Goal: Information Seeking & Learning: Find specific fact

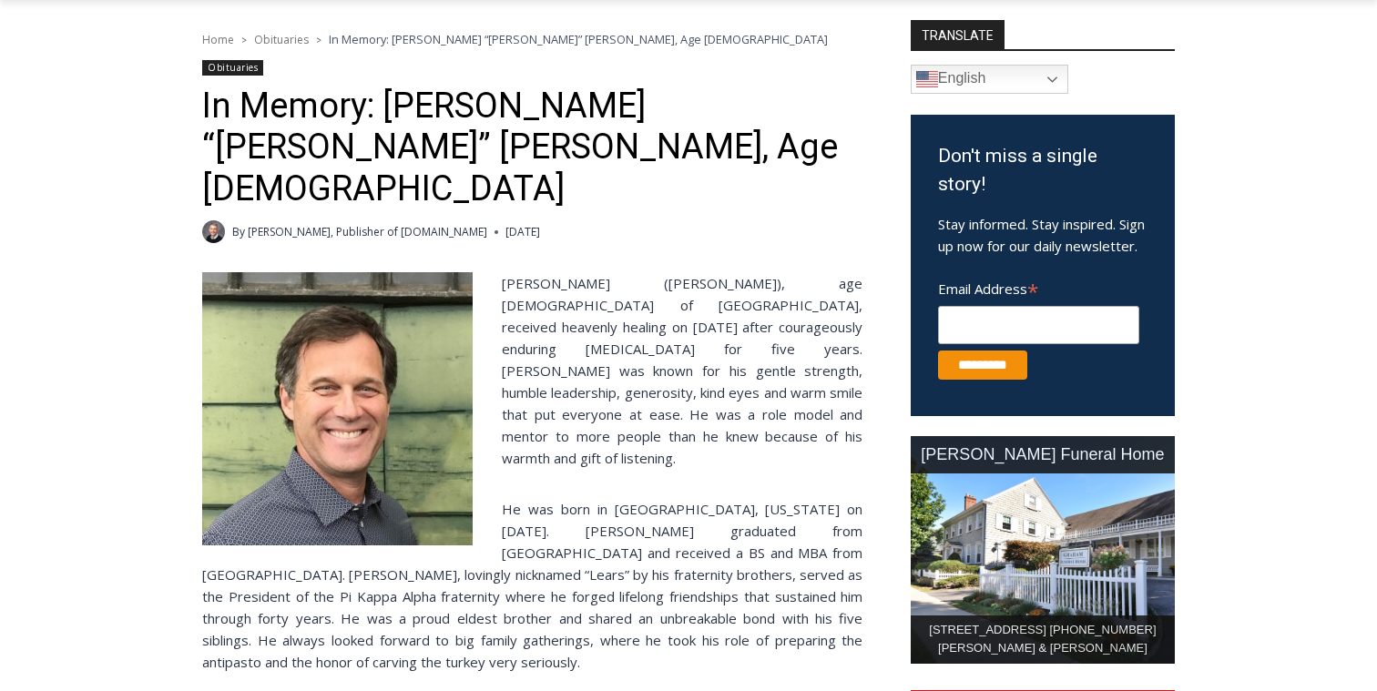
scroll to position [516, 0]
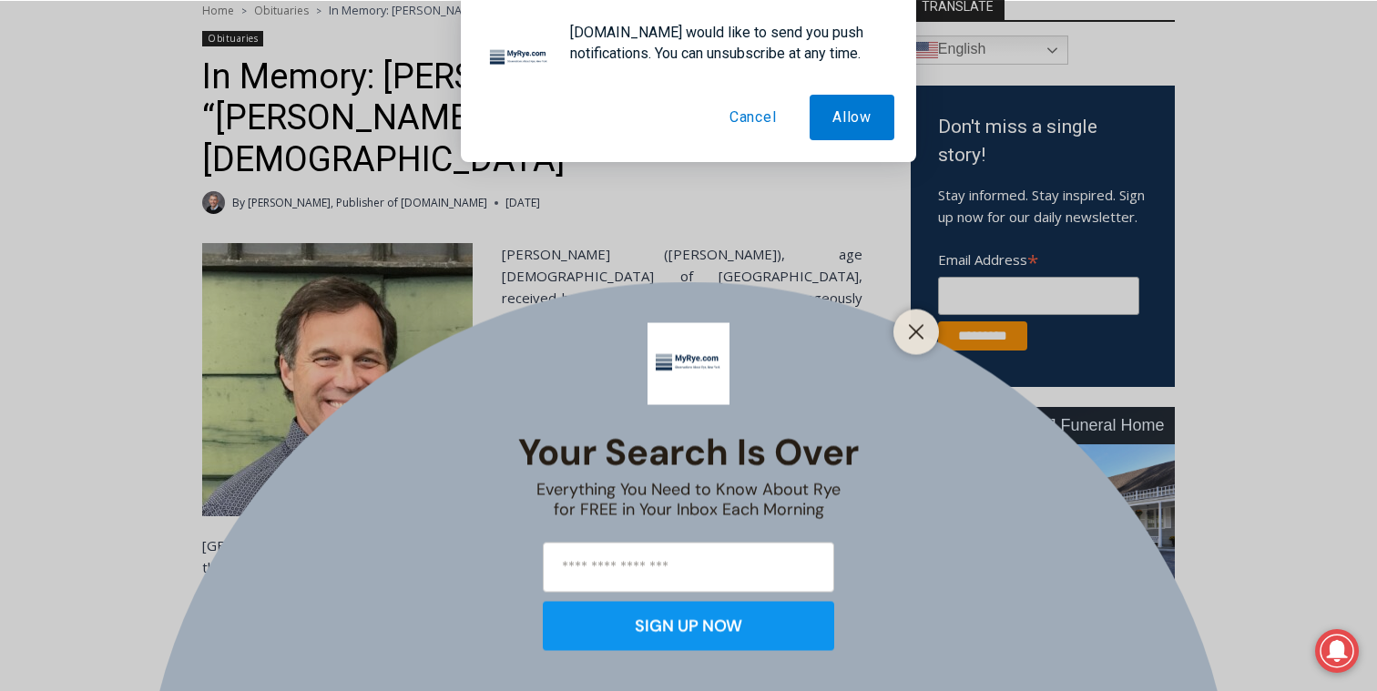
drag, startPoint x: 499, startPoint y: 222, endPoint x: 547, endPoint y: 354, distance: 140.6
click at [546, 353] on div "Your Search is Over Everything You Need to Know About Rye for FREE in Your Inbo…" at bounding box center [688, 345] width 1377 height 691
click at [640, 190] on div "Your Search is Over Everything You Need to Know About Rye for FREE in Your Inbo…" at bounding box center [688, 345] width 1377 height 691
click at [922, 337] on line "Close" at bounding box center [916, 331] width 13 height 13
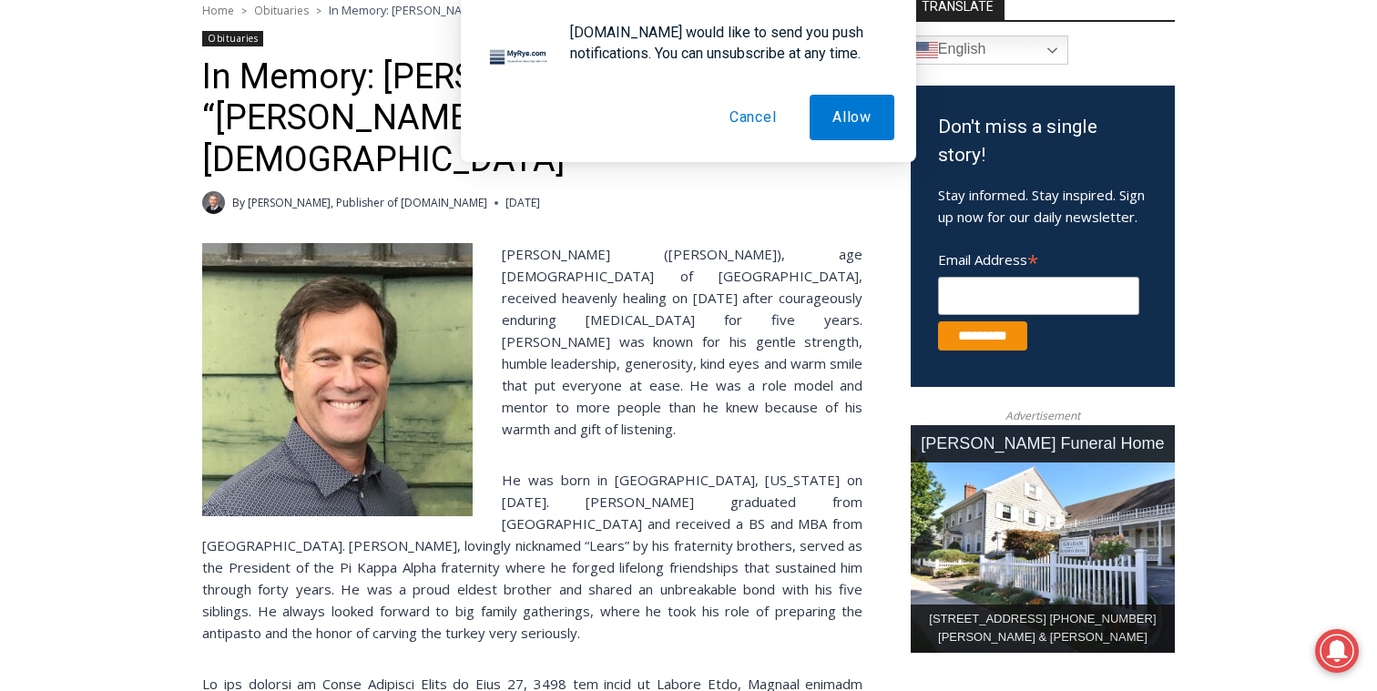
click at [832, 247] on span "[PERSON_NAME] ([PERSON_NAME]), age [DEMOGRAPHIC_DATA] of [GEOGRAPHIC_DATA], rec…" at bounding box center [682, 341] width 361 height 193
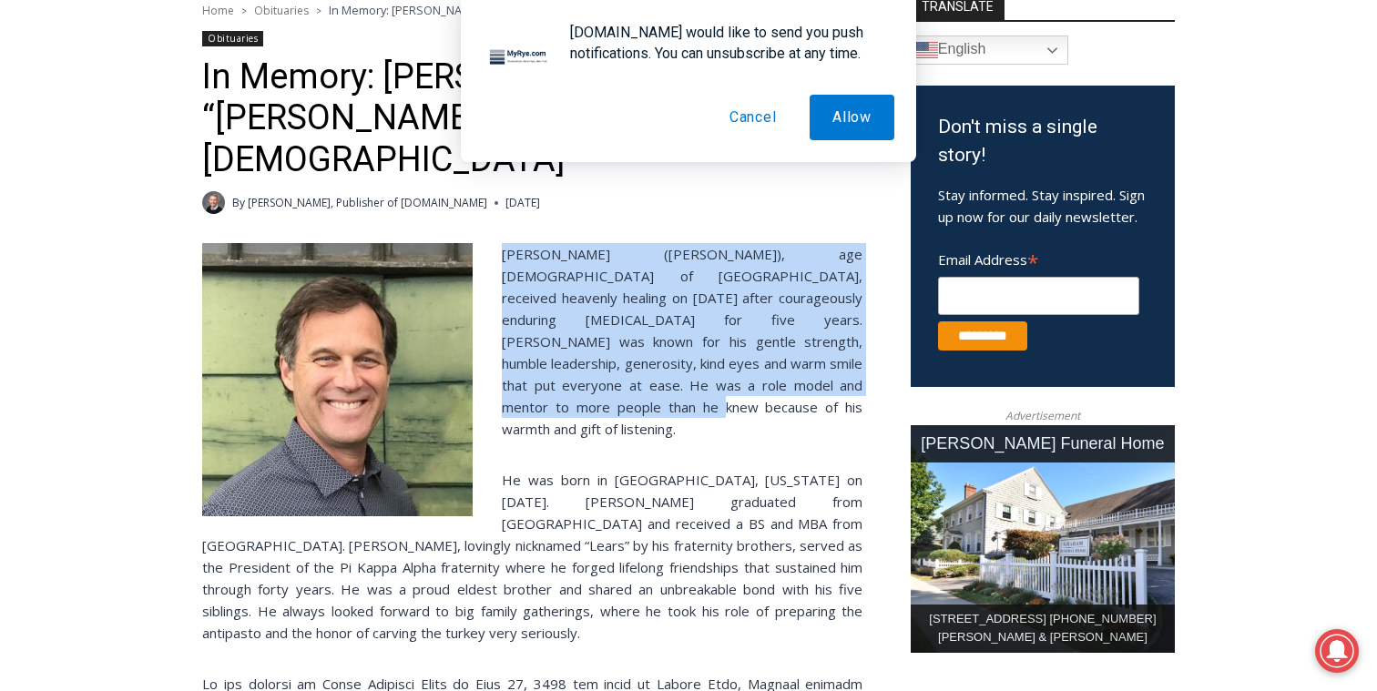
drag, startPoint x: 794, startPoint y: 352, endPoint x: 723, endPoint y: 198, distance: 170.3
drag, startPoint x: 723, startPoint y: 198, endPoint x: 675, endPoint y: 373, distance: 182.3
drag, startPoint x: 675, startPoint y: 369, endPoint x: 540, endPoint y: 197, distance: 218.6
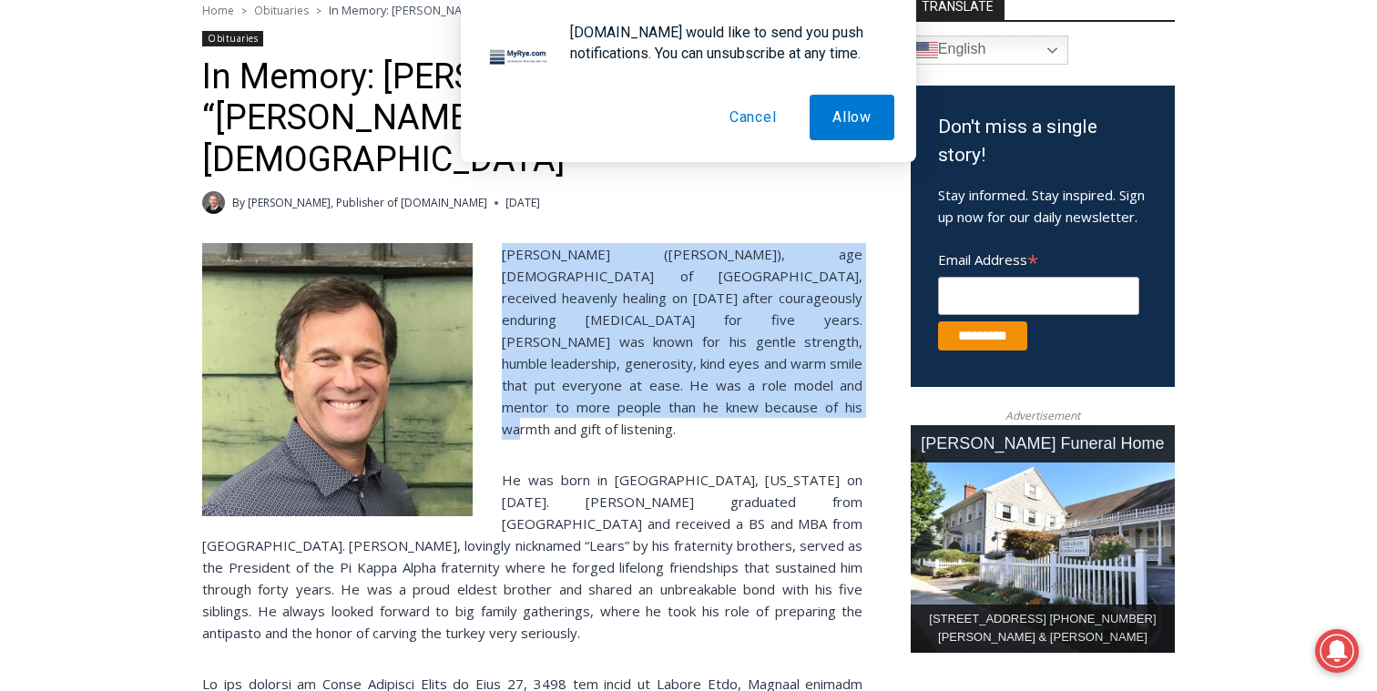
drag, startPoint x: 540, startPoint y: 197, endPoint x: 577, endPoint y: 384, distance: 191.3
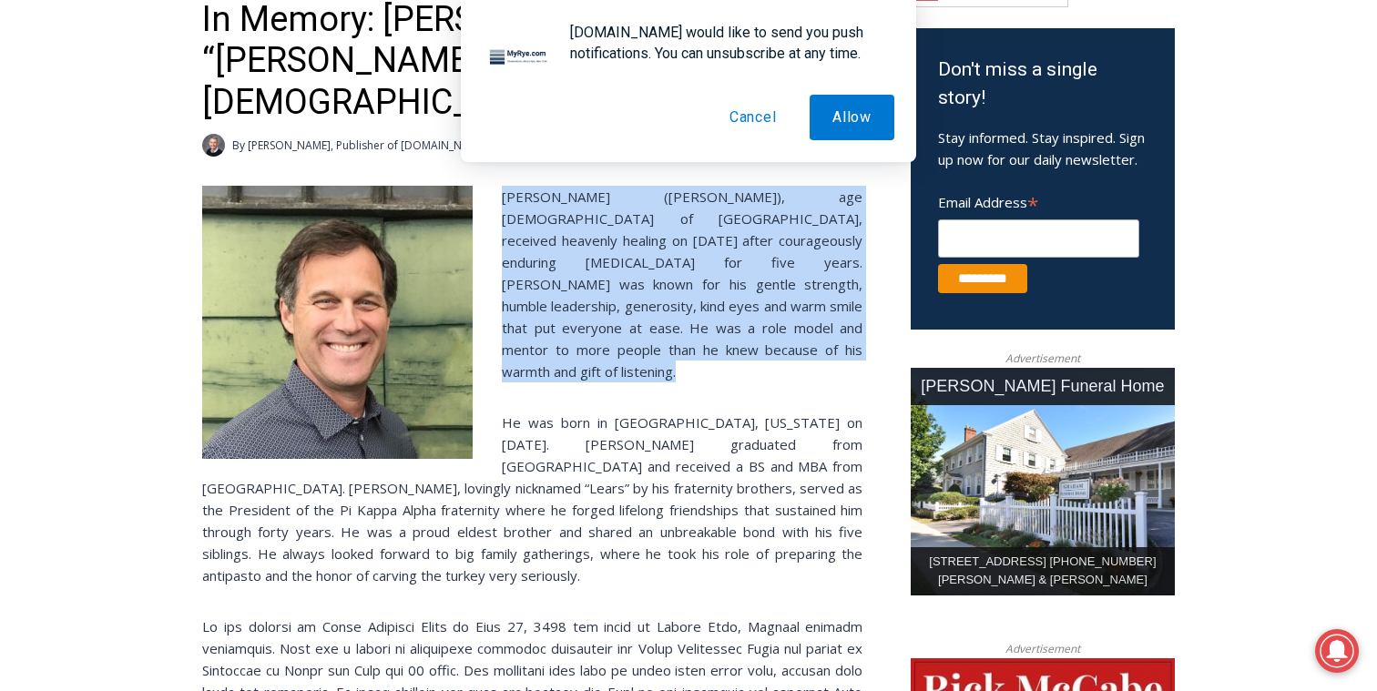
scroll to position [582, 0]
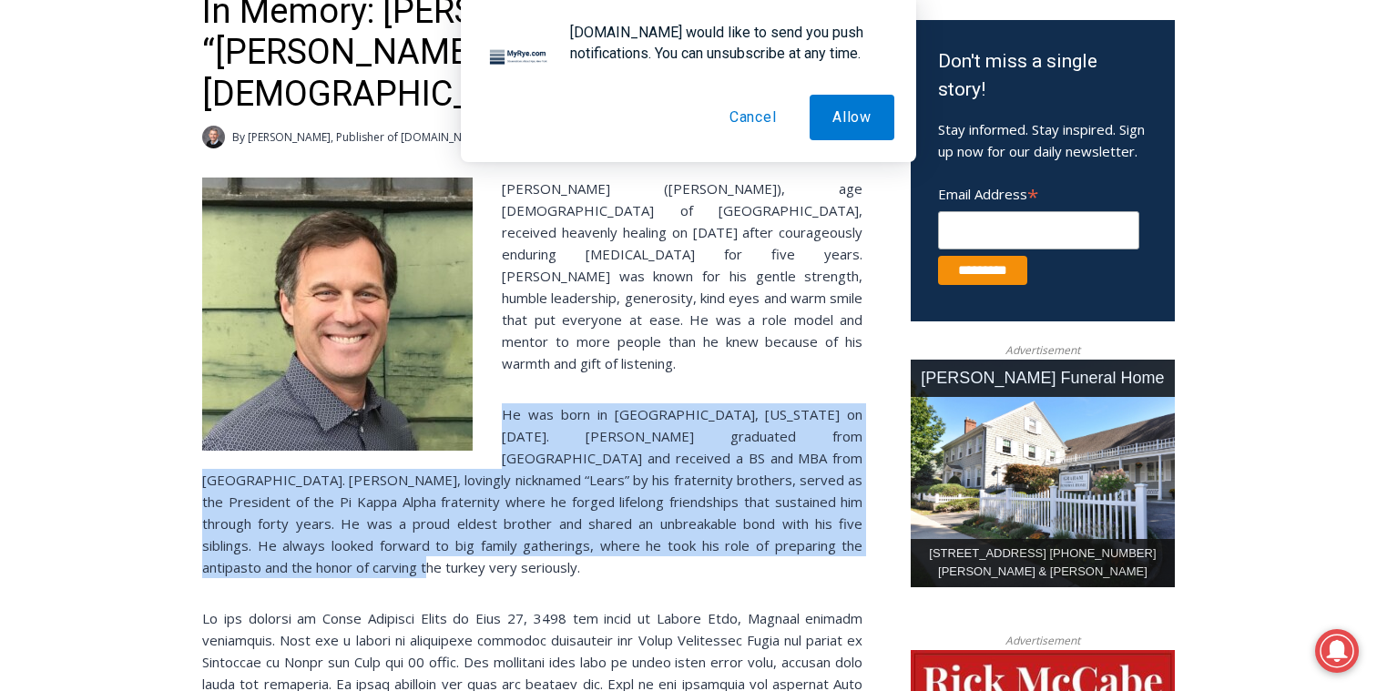
drag, startPoint x: 579, startPoint y: 321, endPoint x: 608, endPoint y: 515, distance: 195.3
drag, startPoint x: 608, startPoint y: 515, endPoint x: 611, endPoint y: 336, distance: 178.5
drag, startPoint x: 611, startPoint y: 336, endPoint x: 607, endPoint y: 521, distance: 184.9
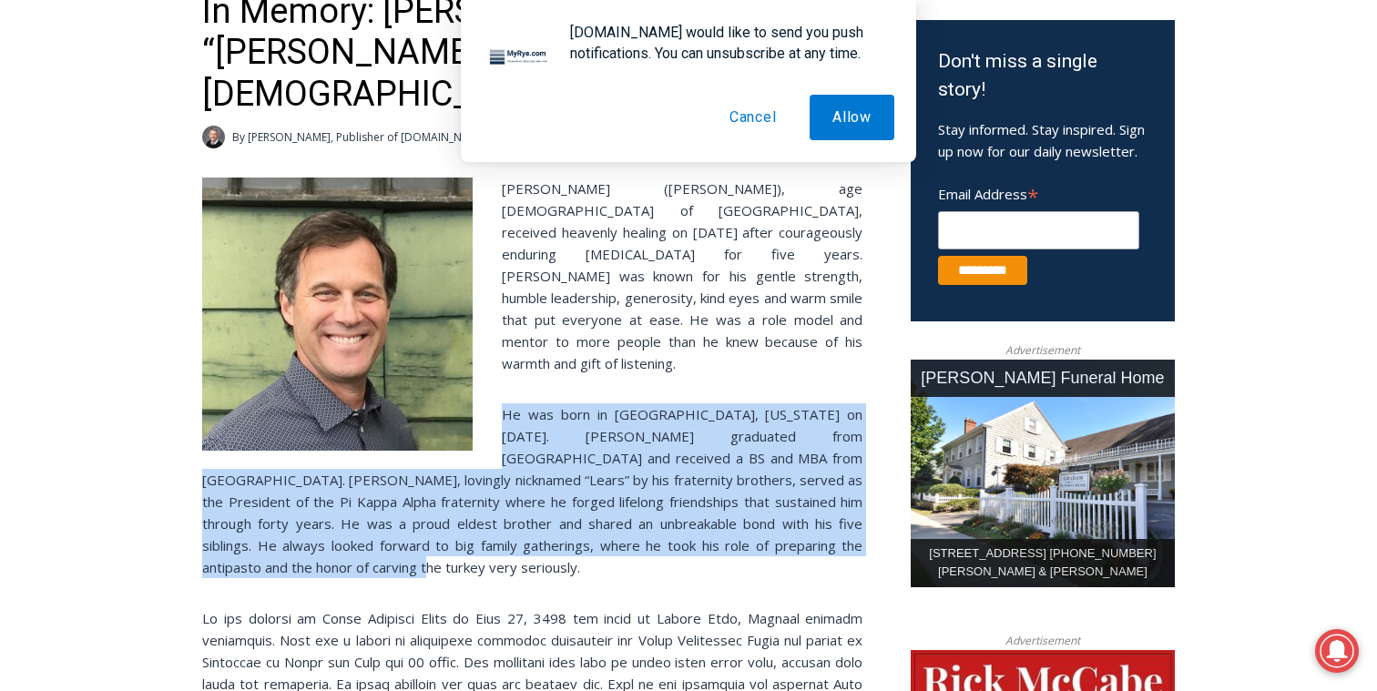
drag, startPoint x: 607, startPoint y: 521, endPoint x: 617, endPoint y: 343, distance: 177.8
drag, startPoint x: 617, startPoint y: 343, endPoint x: 629, endPoint y: 509, distance: 166.2
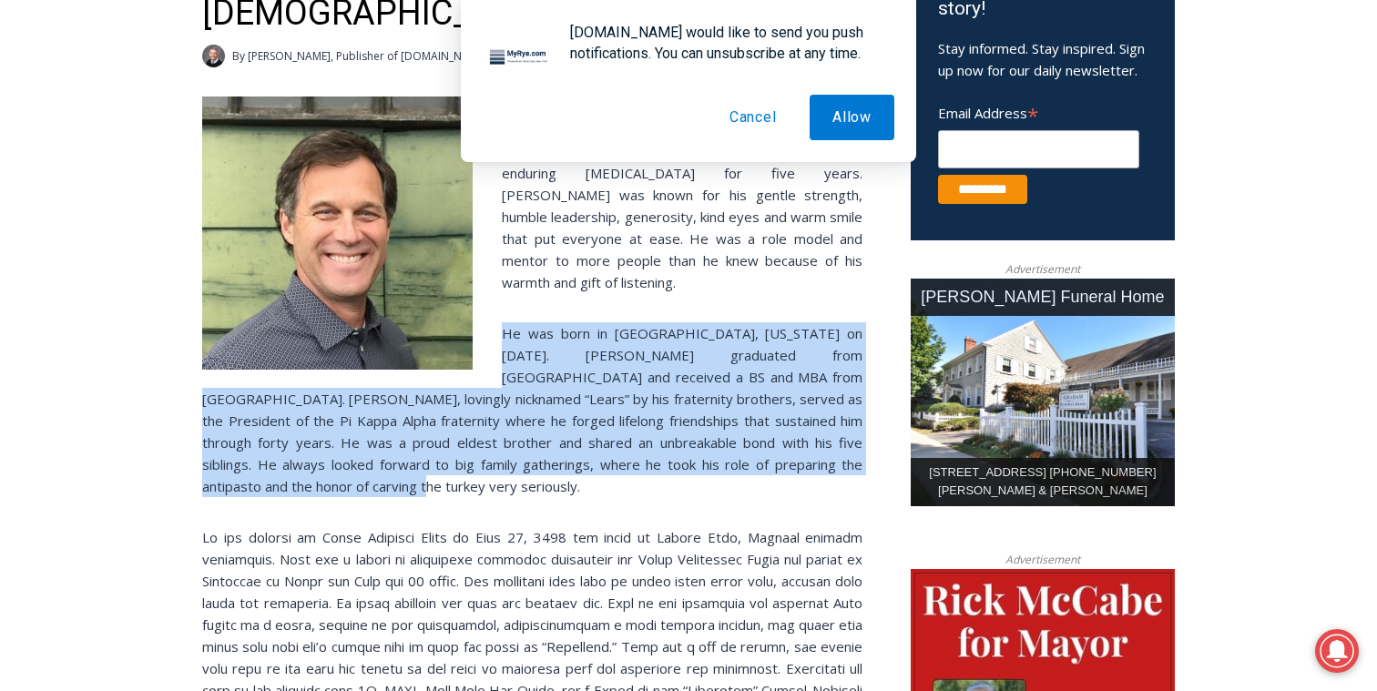
scroll to position [740, 0]
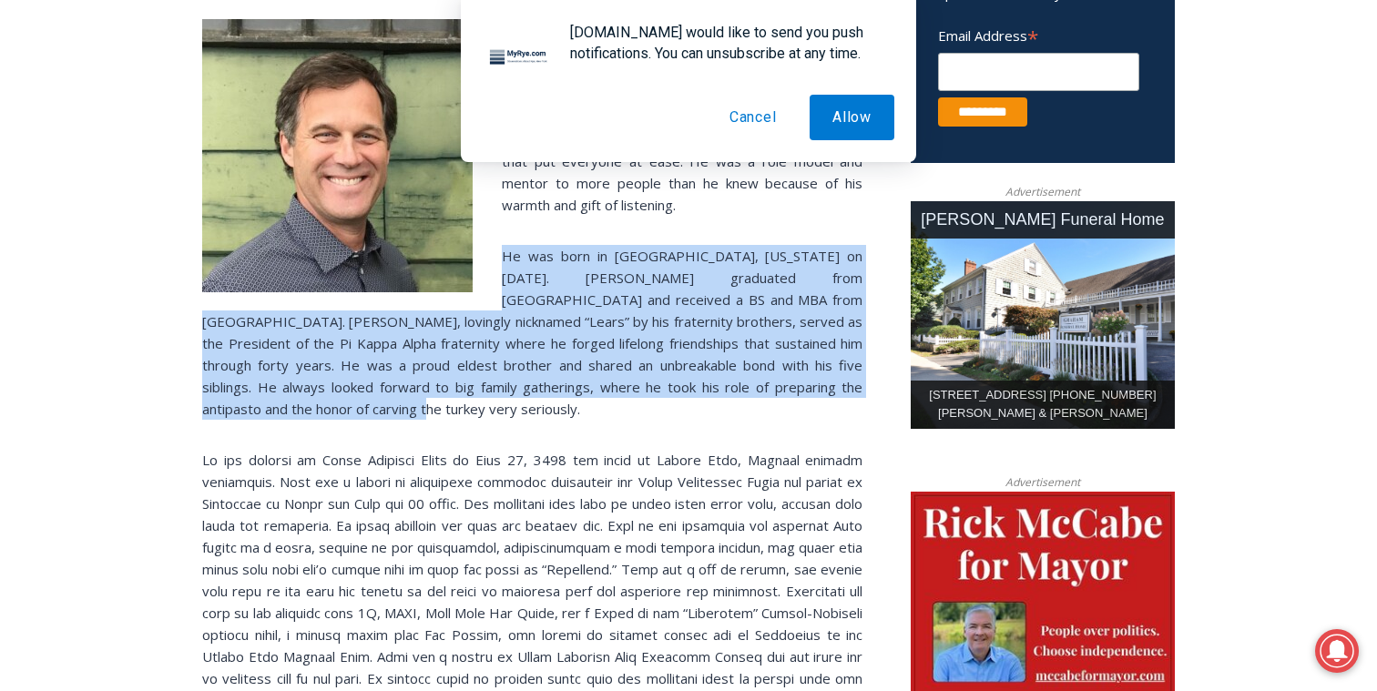
drag, startPoint x: 569, startPoint y: 185, endPoint x: 607, endPoint y: 349, distance: 168.3
drag, startPoint x: 607, startPoint y: 349, endPoint x: 590, endPoint y: 178, distance: 171.2
drag, startPoint x: 590, startPoint y: 178, endPoint x: 637, endPoint y: 362, distance: 190.0
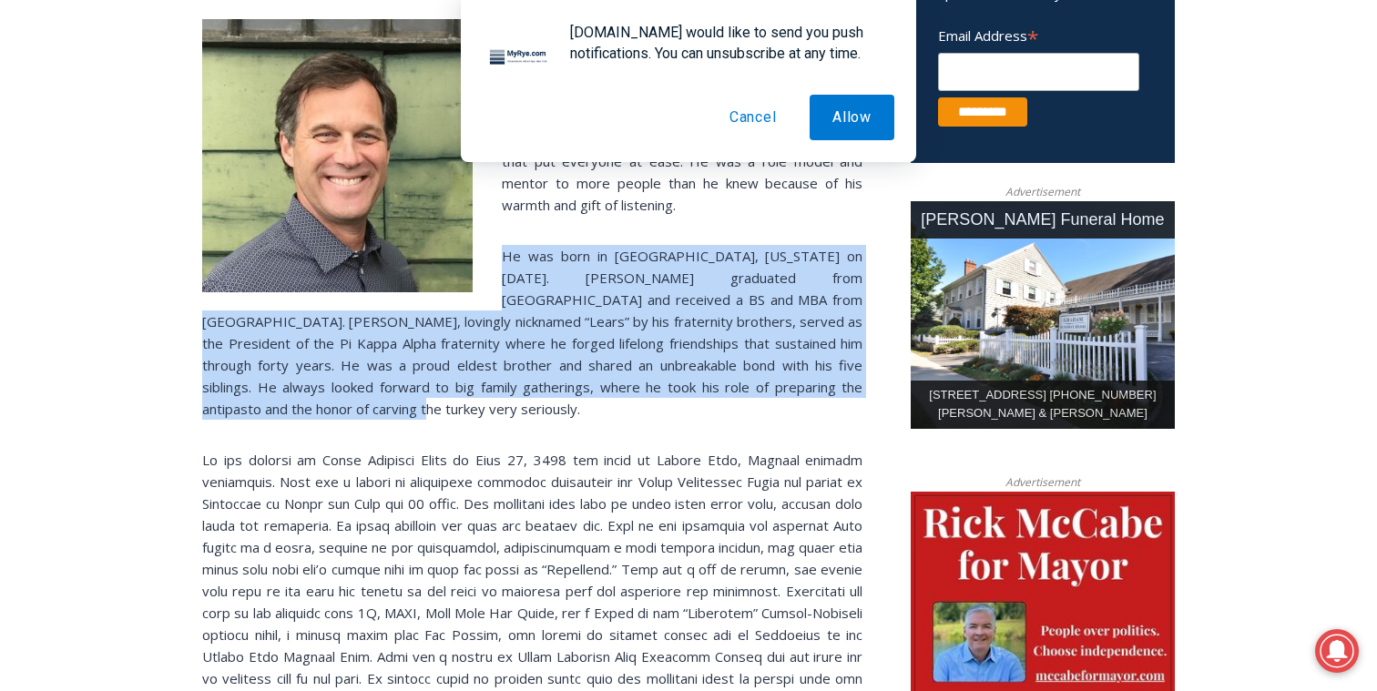
drag, startPoint x: 637, startPoint y: 362, endPoint x: 617, endPoint y: 198, distance: 166.0
click at [617, 245] on p "He was born in [GEOGRAPHIC_DATA], [US_STATE] on [DATE]. [PERSON_NAME] graduated…" at bounding box center [532, 332] width 660 height 175
drag, startPoint x: 617, startPoint y: 198, endPoint x: 632, endPoint y: 355, distance: 158.2
click at [632, 355] on p "He was born in [GEOGRAPHIC_DATA], [US_STATE] on [DATE]. [PERSON_NAME] graduated…" at bounding box center [532, 332] width 660 height 175
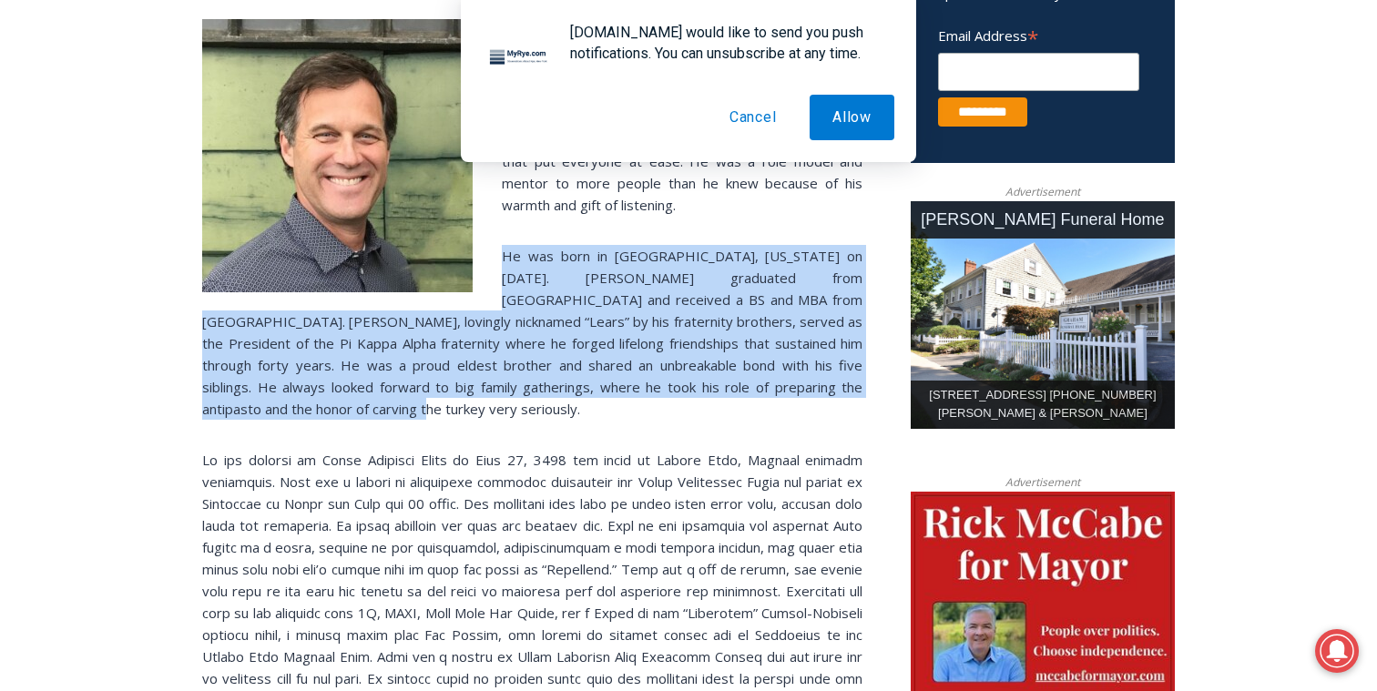
drag, startPoint x: 632, startPoint y: 355, endPoint x: 627, endPoint y: 183, distance: 172.2
drag, startPoint x: 627, startPoint y: 183, endPoint x: 637, endPoint y: 359, distance: 176.0
click at [637, 359] on p "He was born in [GEOGRAPHIC_DATA], [US_STATE] on [DATE]. [PERSON_NAME] graduated…" at bounding box center [532, 332] width 660 height 175
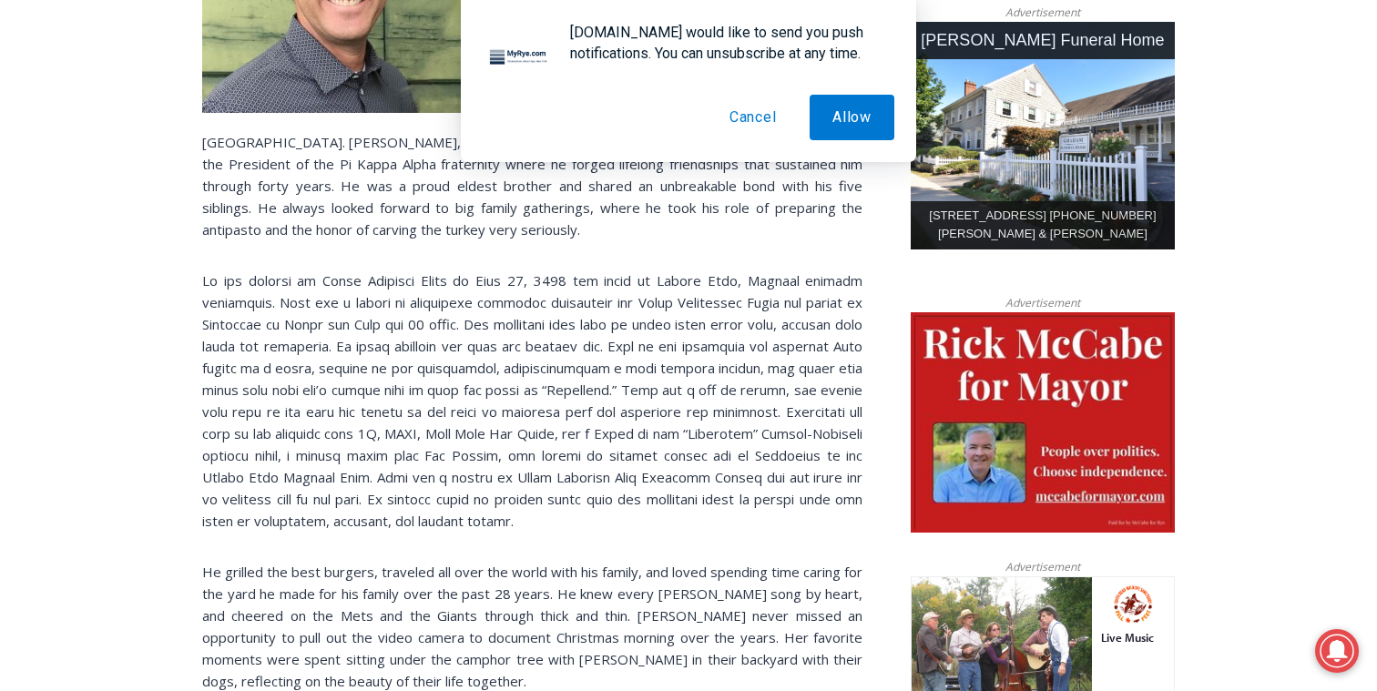
scroll to position [943, 0]
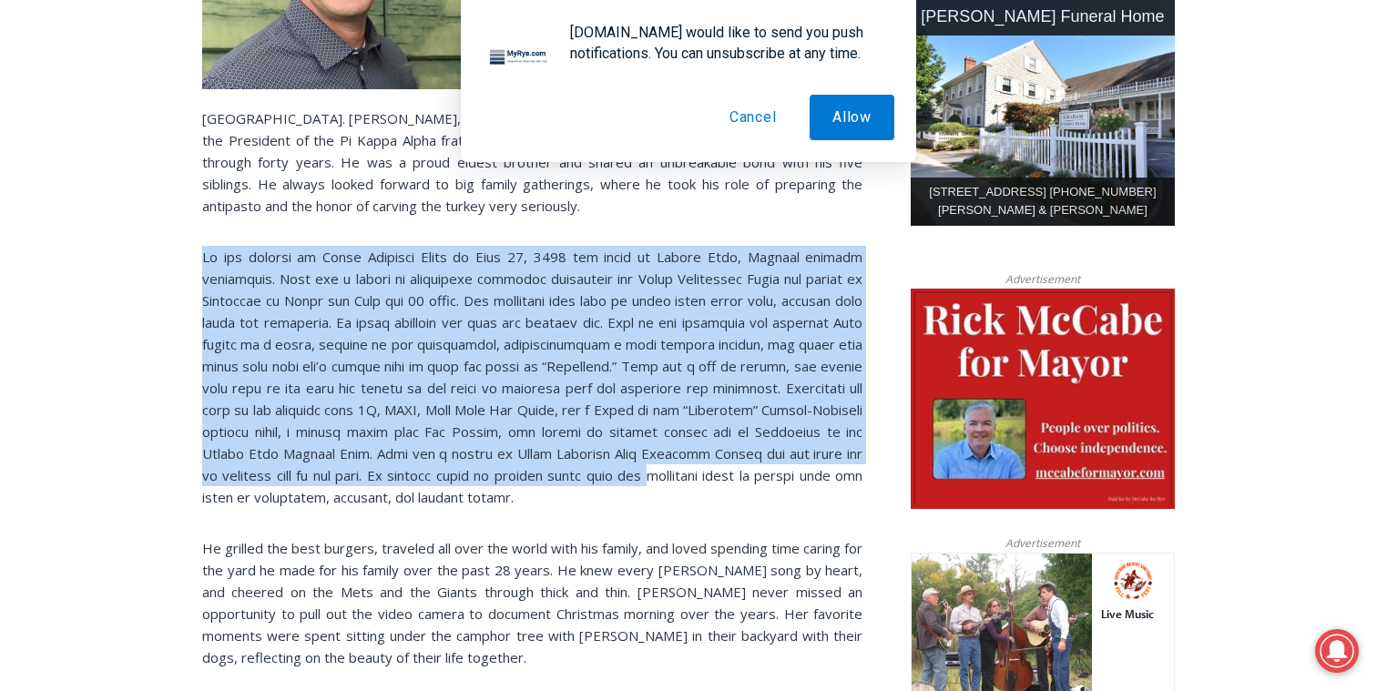
drag, startPoint x: 176, startPoint y: 202, endPoint x: 199, endPoint y: 444, distance: 243.3
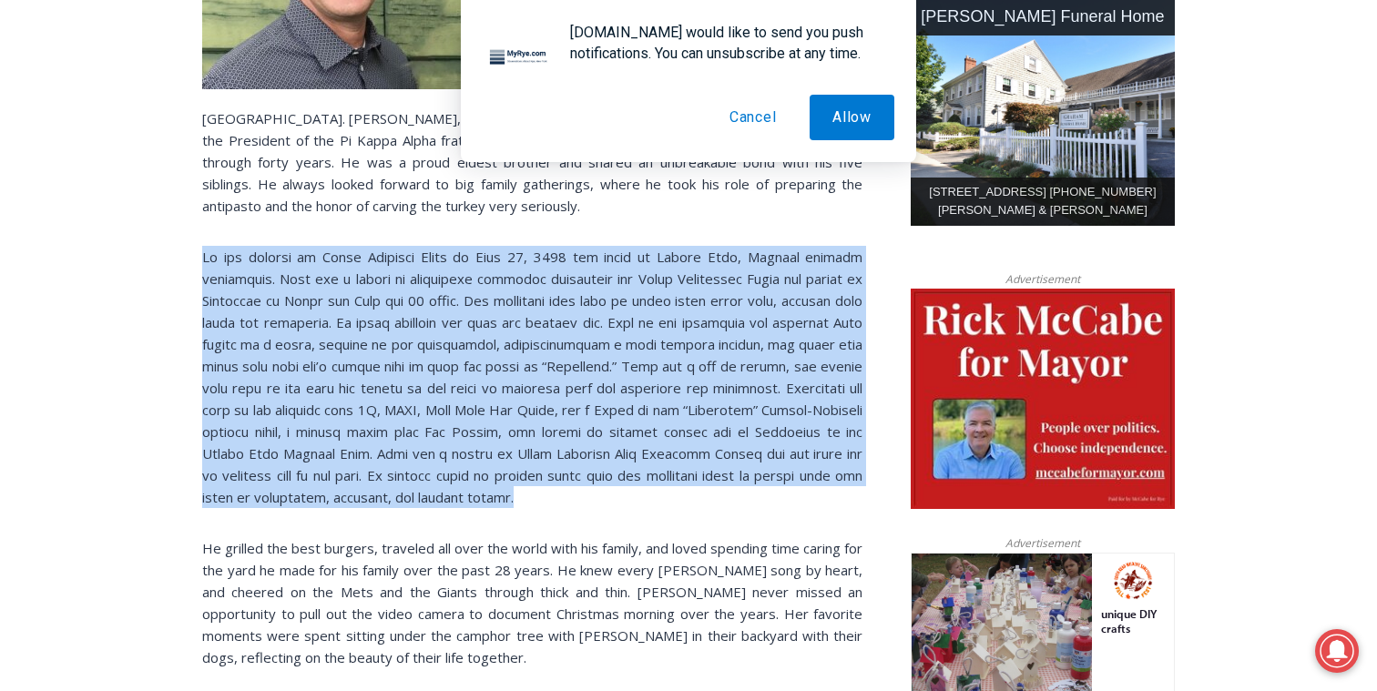
drag, startPoint x: 198, startPoint y: 453, endPoint x: 199, endPoint y: 190, distance: 262.3
drag, startPoint x: 201, startPoint y: 190, endPoint x: 207, endPoint y: 464, distance: 273.3
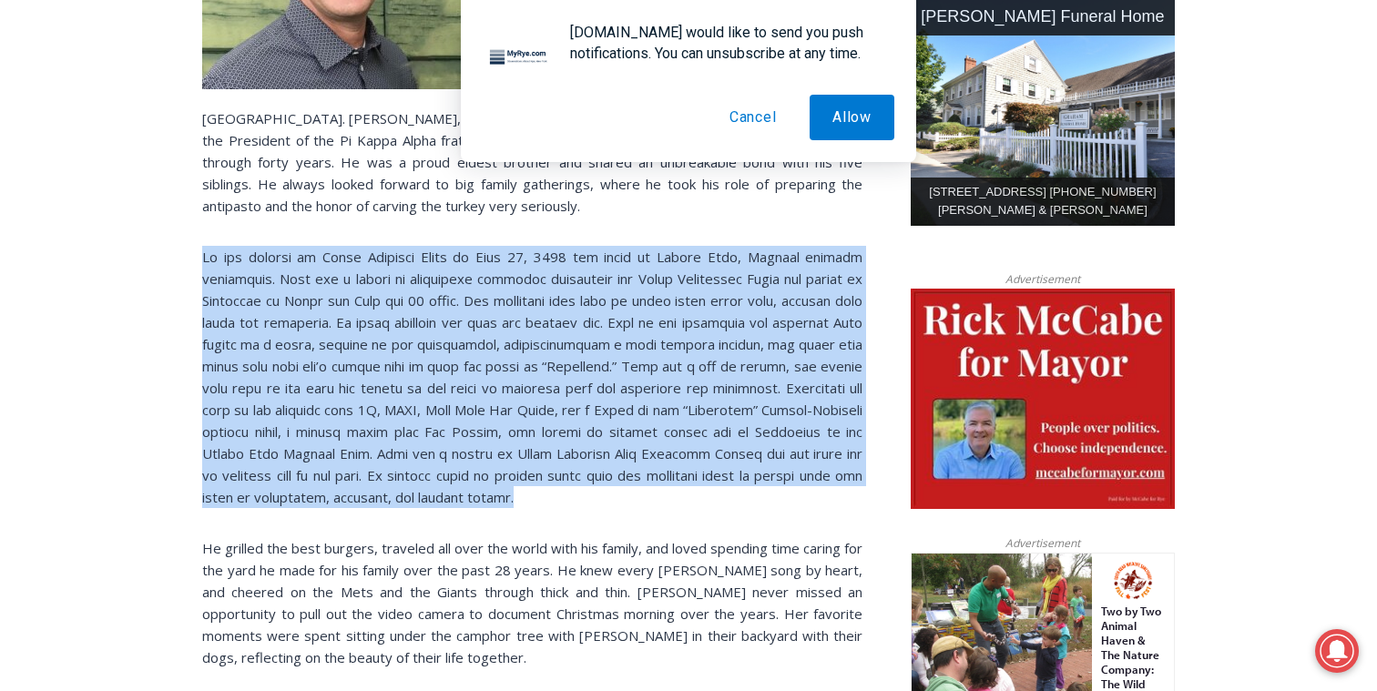
drag, startPoint x: 207, startPoint y: 464, endPoint x: 202, endPoint y: 207, distance: 256.9
click at [202, 207] on div "[PERSON_NAME] ([PERSON_NAME]), age [DEMOGRAPHIC_DATA] of [GEOGRAPHIC_DATA], rec…" at bounding box center [532, 563] width 660 height 1495
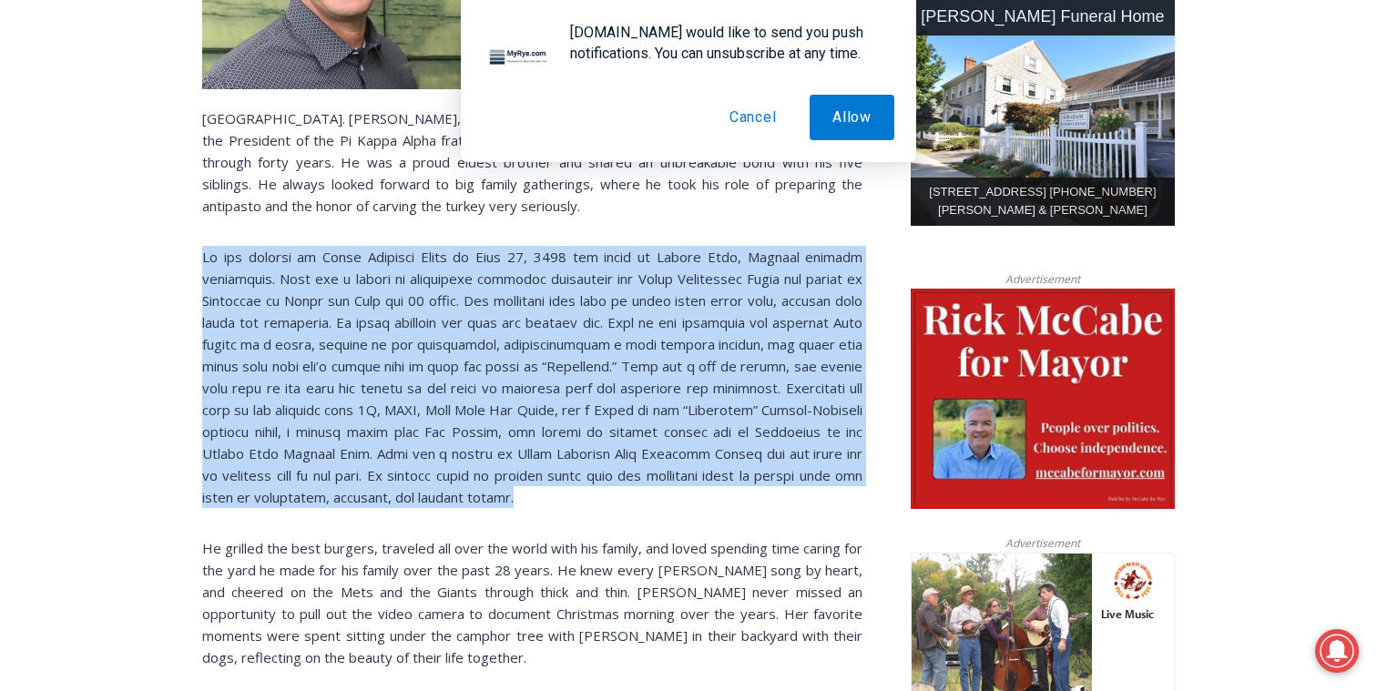
drag, startPoint x: 202, startPoint y: 207, endPoint x: 184, endPoint y: 473, distance: 266.5
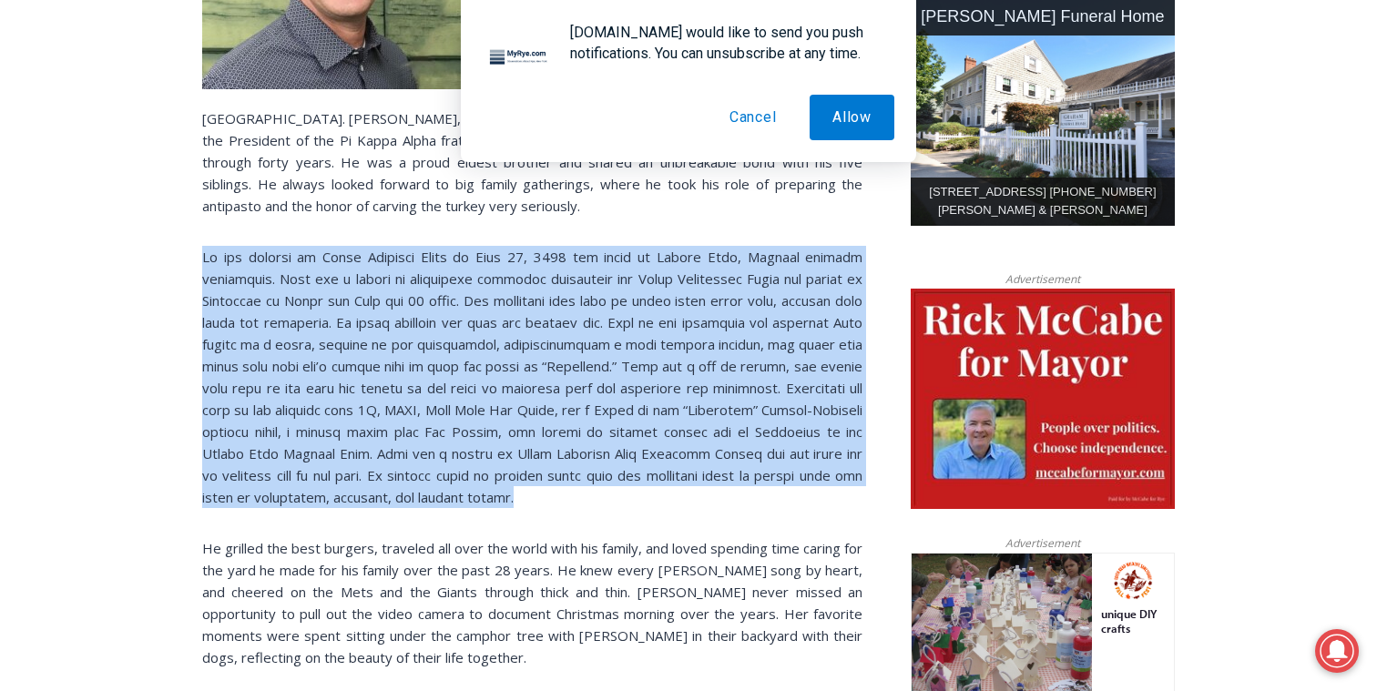
drag, startPoint x: 184, startPoint y: 473, endPoint x: 199, endPoint y: 189, distance: 284.6
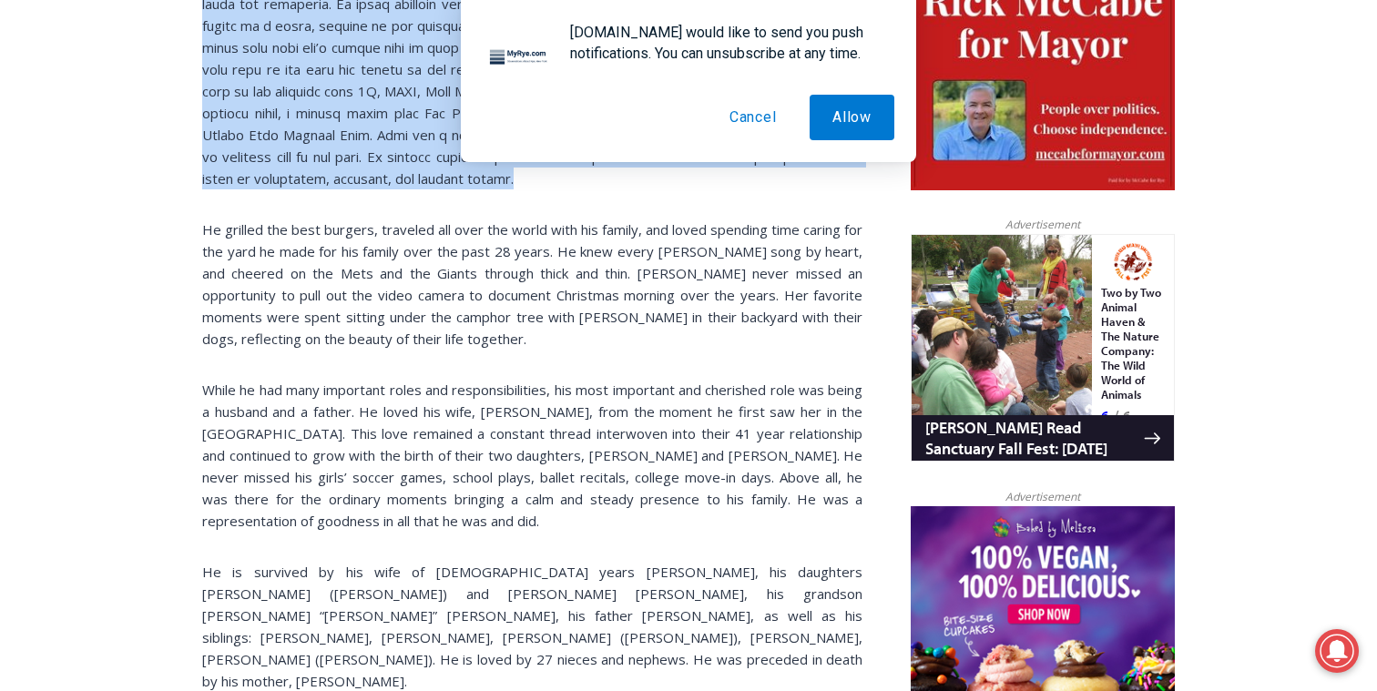
scroll to position [1276, 0]
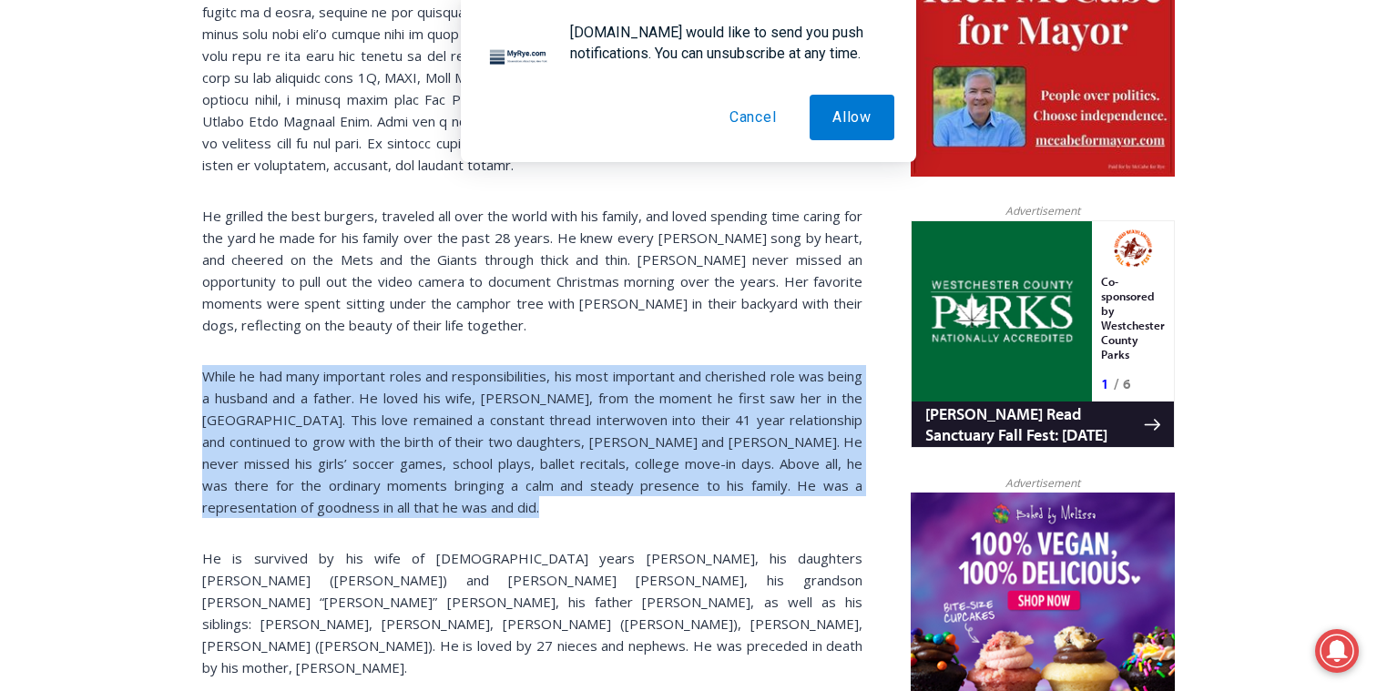
drag, startPoint x: 202, startPoint y: 312, endPoint x: 193, endPoint y: 475, distance: 163.3
drag, startPoint x: 193, startPoint y: 475, endPoint x: 198, endPoint y: 307, distance: 168.5
drag, startPoint x: 198, startPoint y: 307, endPoint x: 185, endPoint y: 490, distance: 183.5
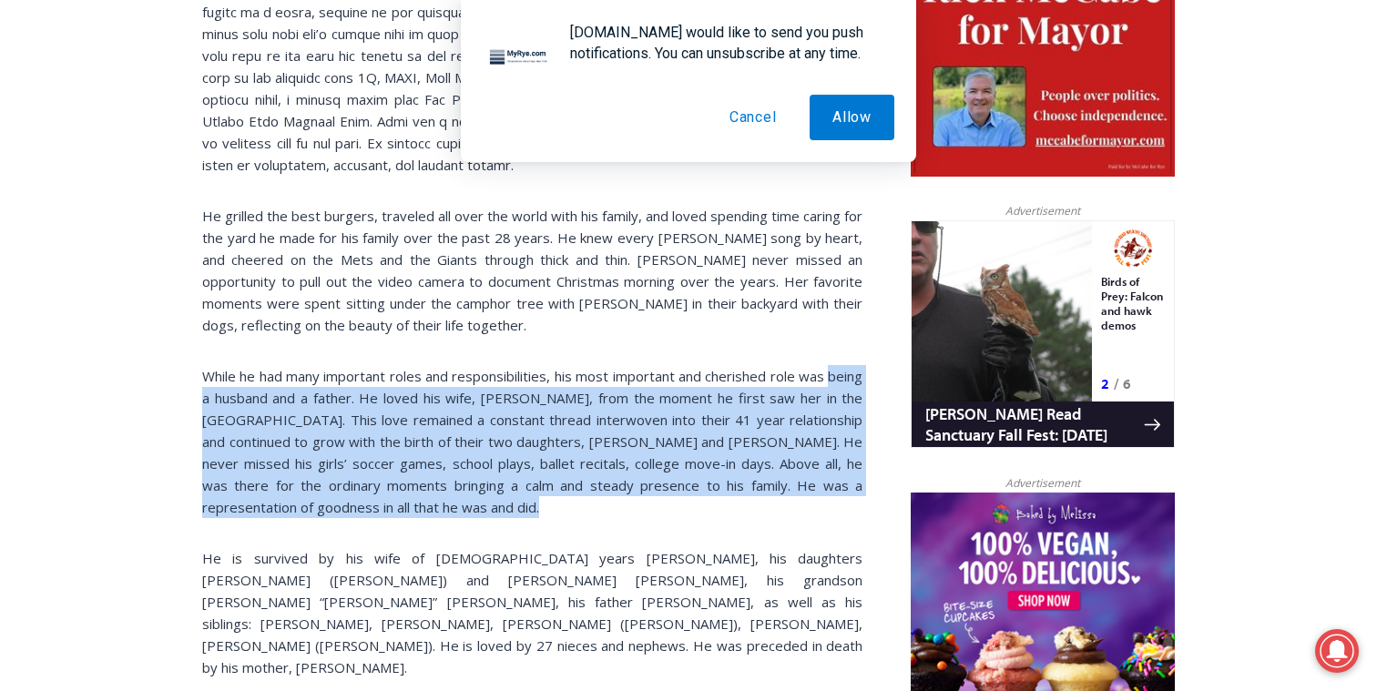
drag, startPoint x: 185, startPoint y: 490, endPoint x: 185, endPoint y: 331, distance: 159.4
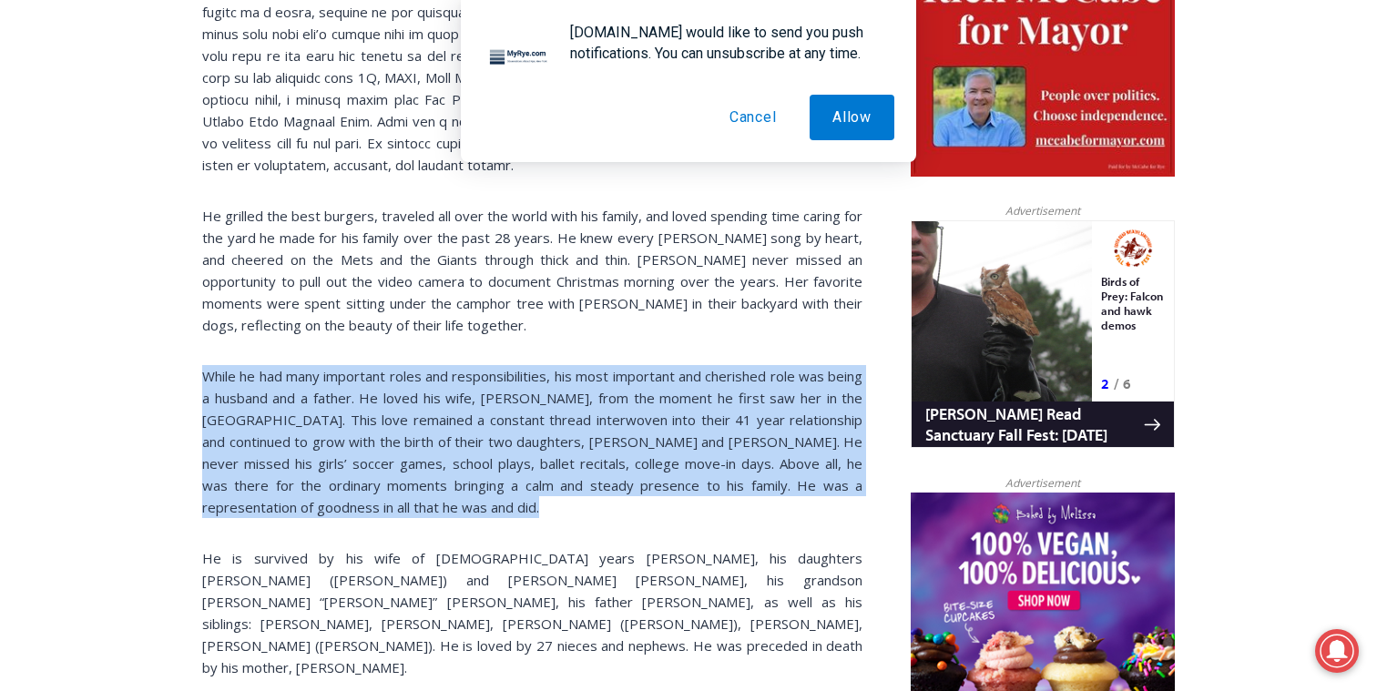
drag, startPoint x: 188, startPoint y: 319, endPoint x: 175, endPoint y: 495, distance: 177.1
drag, startPoint x: 175, startPoint y: 495, endPoint x: 187, endPoint y: 305, distance: 190.7
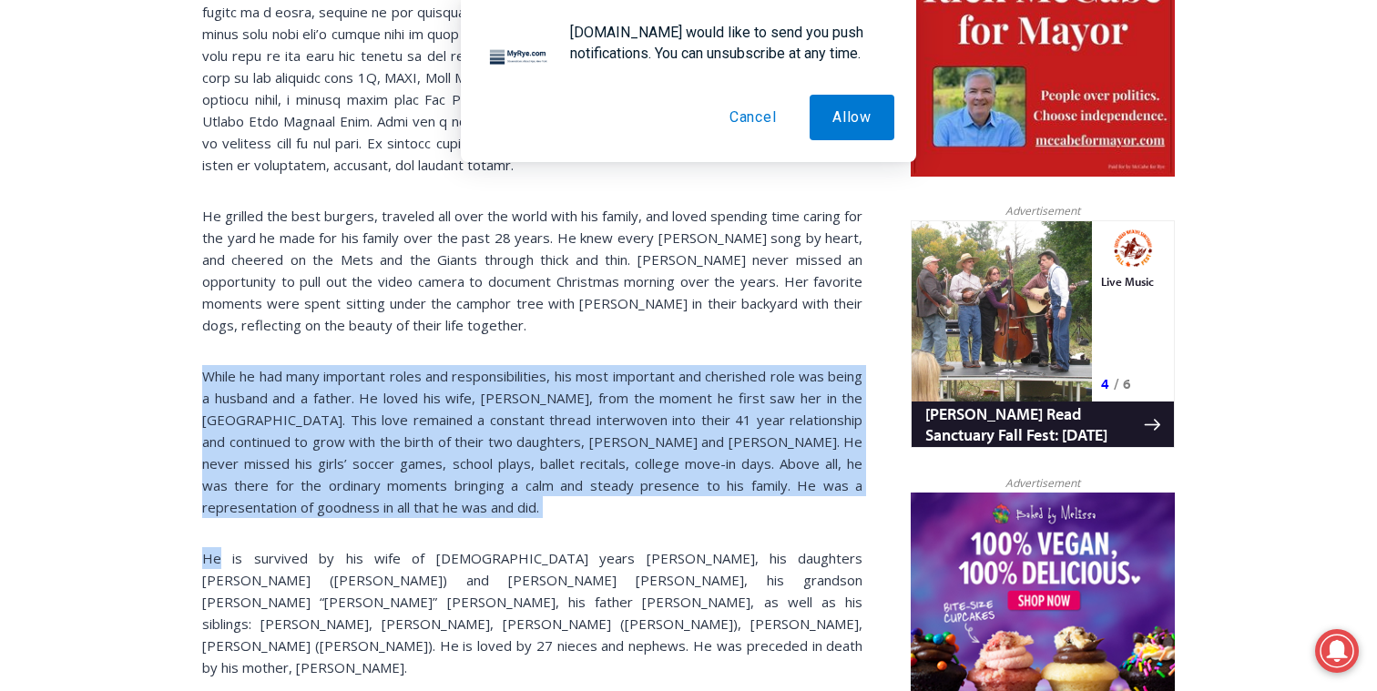
drag, startPoint x: 143, startPoint y: 302, endPoint x: 119, endPoint y: 473, distance: 171.9
drag, startPoint x: 119, startPoint y: 434, endPoint x: 128, endPoint y: 302, distance: 132.4
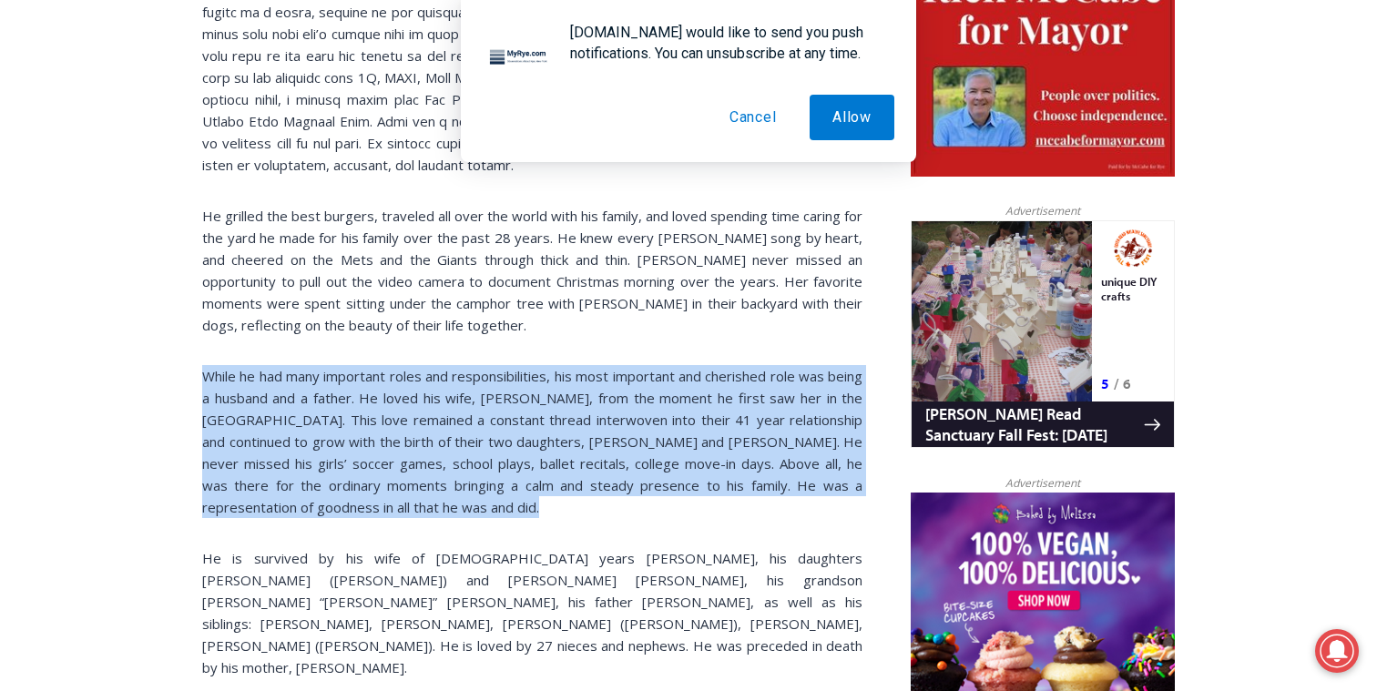
drag, startPoint x: 128, startPoint y: 302, endPoint x: 487, endPoint y: 452, distance: 388.7
drag, startPoint x: 487, startPoint y: 452, endPoint x: 499, endPoint y: 302, distance: 149.8
click at [499, 302] on div "[PERSON_NAME] ([PERSON_NAME]), age [DEMOGRAPHIC_DATA] of [GEOGRAPHIC_DATA], rec…" at bounding box center [532, 231] width 660 height 1495
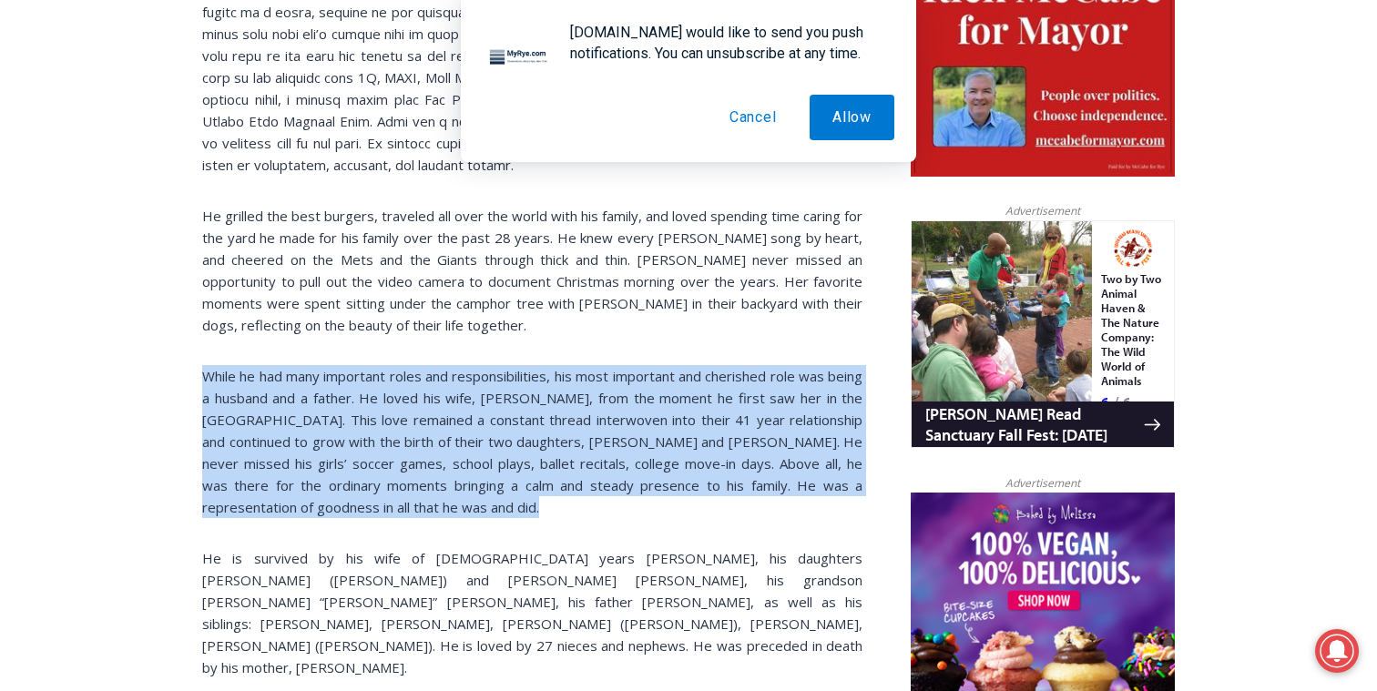
drag, startPoint x: 499, startPoint y: 302, endPoint x: 455, endPoint y: 451, distance: 154.7
click at [455, 450] on div "[PERSON_NAME] ([PERSON_NAME]), age [DEMOGRAPHIC_DATA] of [GEOGRAPHIC_DATA], rec…" at bounding box center [532, 231] width 660 height 1495
drag, startPoint x: 455, startPoint y: 451, endPoint x: 480, endPoint y: 292, distance: 160.4
click at [480, 292] on div "[PERSON_NAME] ([PERSON_NAME]), age [DEMOGRAPHIC_DATA] of [GEOGRAPHIC_DATA], rec…" at bounding box center [532, 231] width 660 height 1495
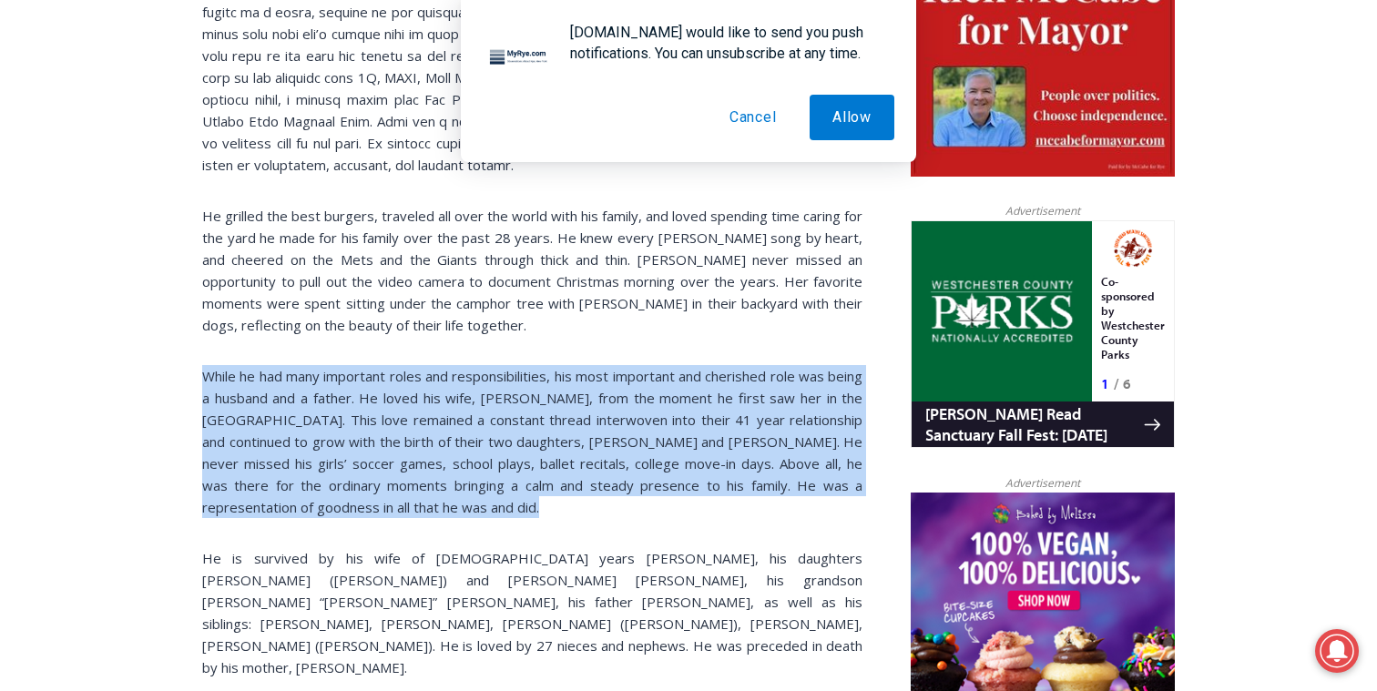
drag
click at [479, 451] on div "[PERSON_NAME] ([PERSON_NAME]), age [DEMOGRAPHIC_DATA] of [GEOGRAPHIC_DATA], rec…" at bounding box center [532, 231] width 660 height 1495
drag, startPoint x: 479, startPoint y: 451, endPoint x: 493, endPoint y: 295, distance: 156.3
click at [493, 295] on div "[PERSON_NAME] ([PERSON_NAME]), age [DEMOGRAPHIC_DATA] of [GEOGRAPHIC_DATA], rec…" at bounding box center [532, 231] width 660 height 1495
click at [495, 470] on div "[PERSON_NAME] ([PERSON_NAME]), age [DEMOGRAPHIC_DATA] of [GEOGRAPHIC_DATA], rec…" at bounding box center [532, 231] width 660 height 1495
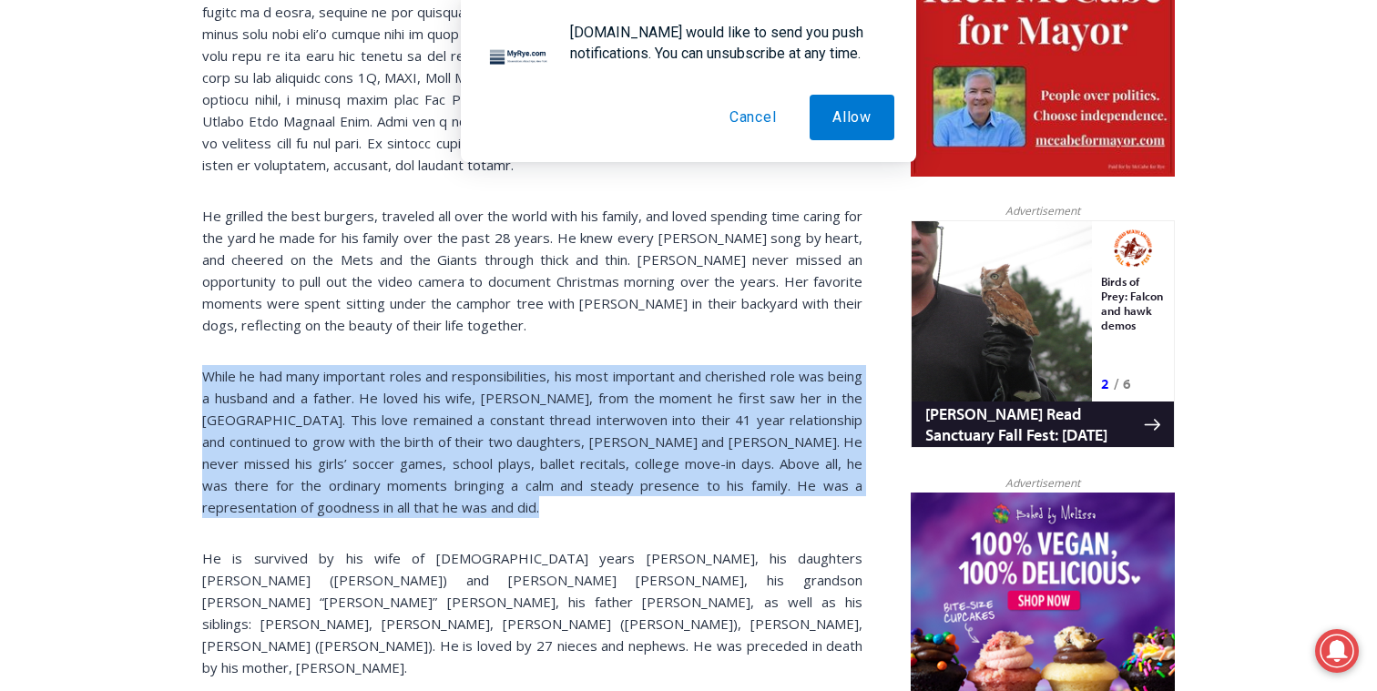
click at [502, 288] on div "[PERSON_NAME] ([PERSON_NAME]), age [DEMOGRAPHIC_DATA] of [GEOGRAPHIC_DATA], rec…" at bounding box center [532, 231] width 660 height 1495
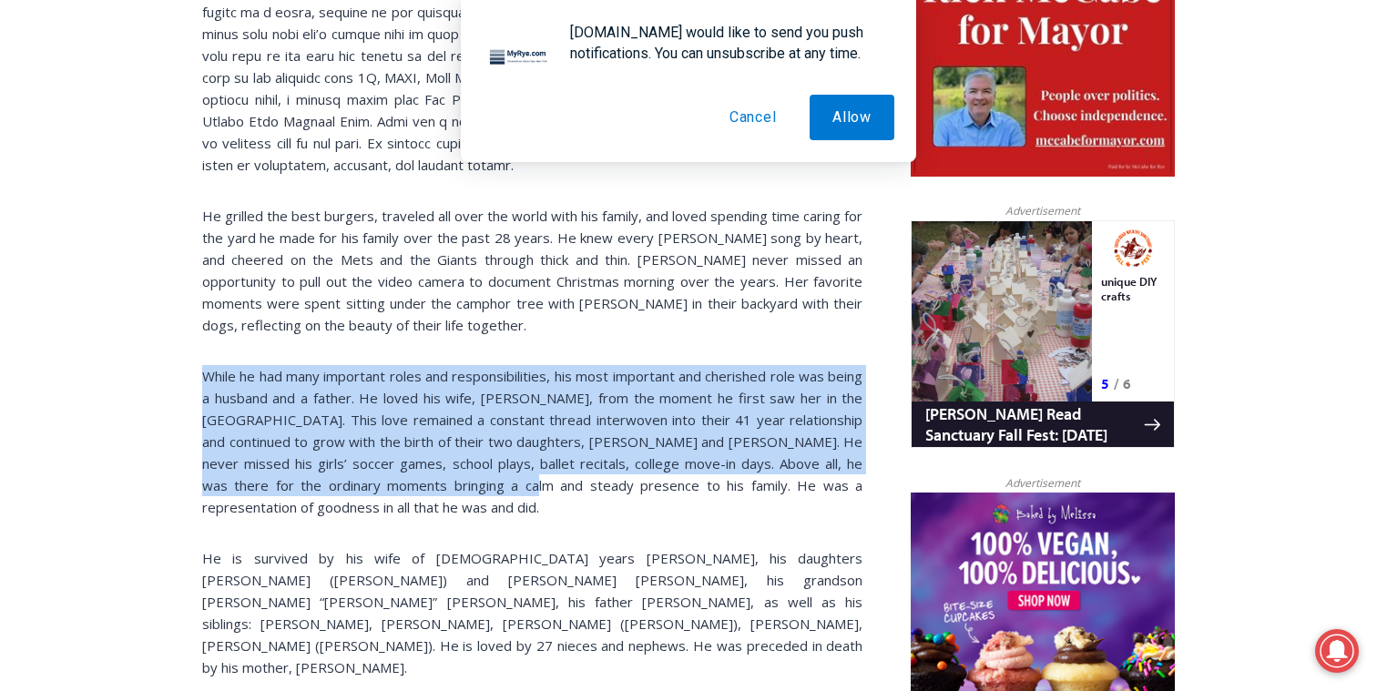
click at [494, 433] on div "[PERSON_NAME] ([PERSON_NAME]), age [DEMOGRAPHIC_DATA] of [GEOGRAPHIC_DATA], rec…" at bounding box center [532, 231] width 660 height 1495
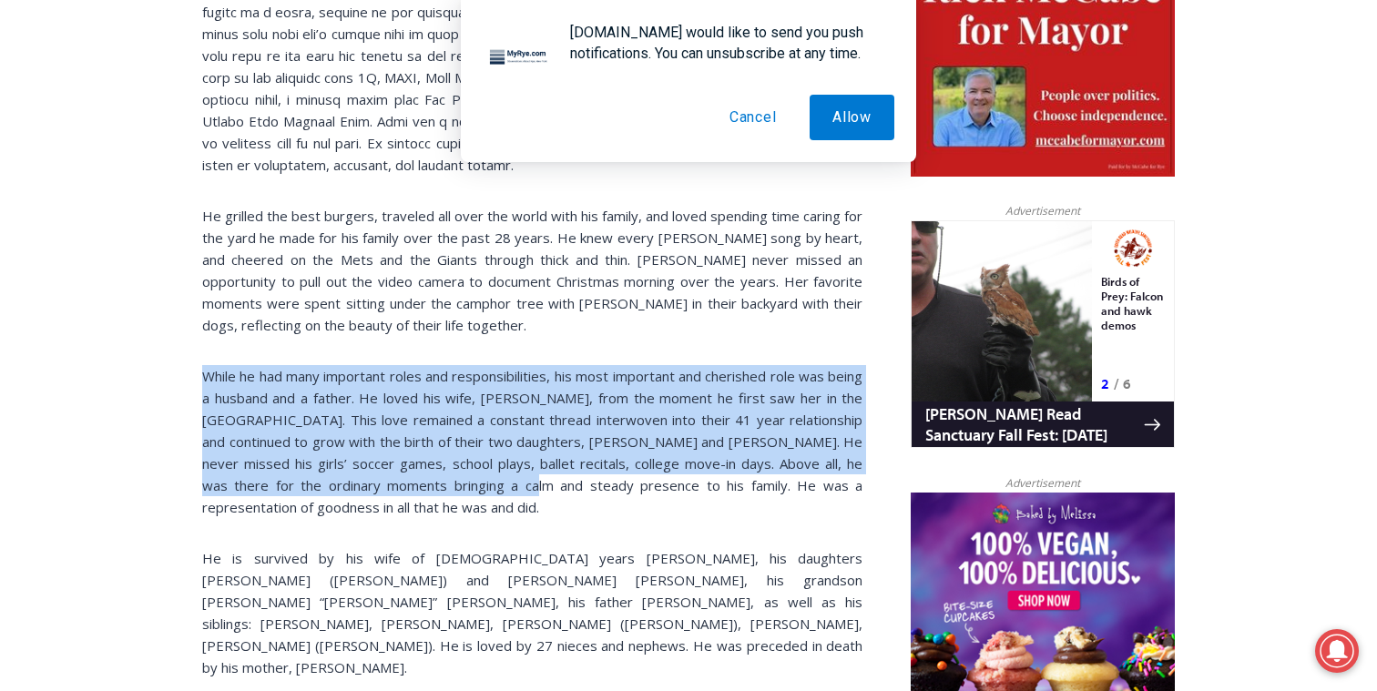
click at [758, 102] on button "Cancel" at bounding box center [753, 118] width 93 height 46
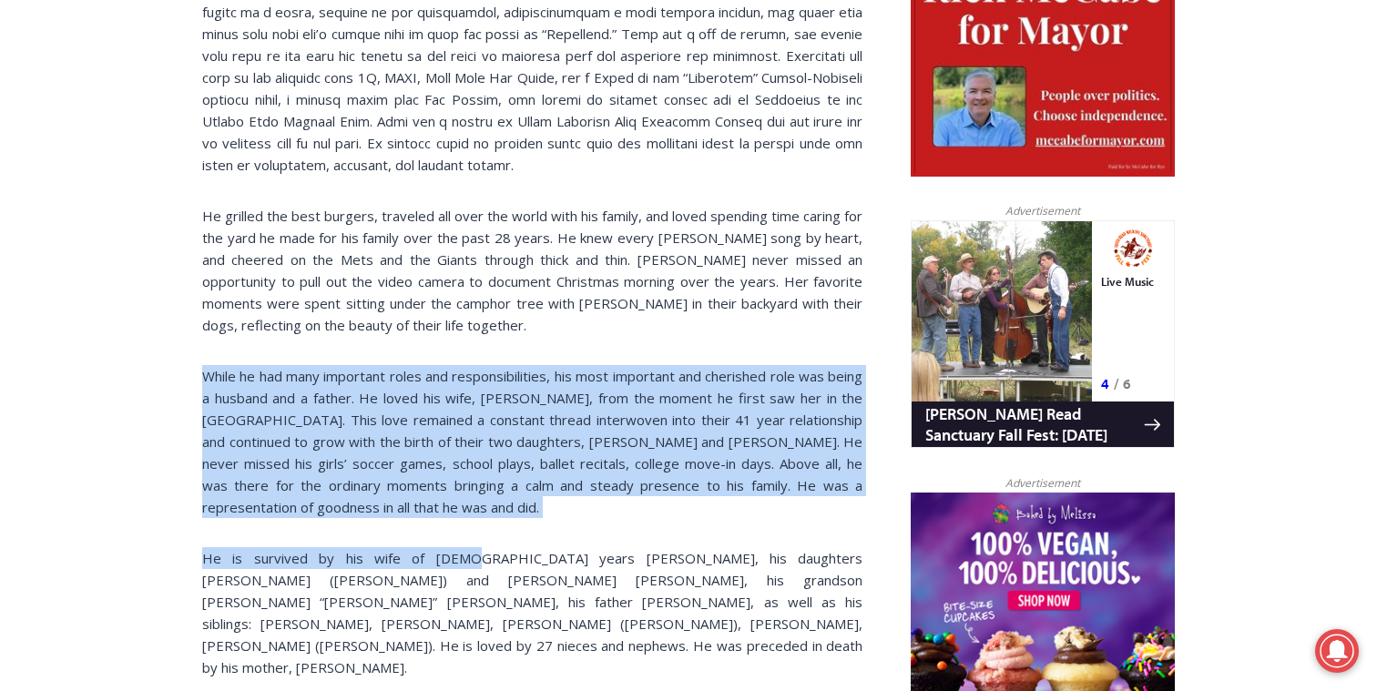
drag, startPoint x: 429, startPoint y: 494, endPoint x: 443, endPoint y: 281, distance: 212.6
click at [442, 281] on div "[PERSON_NAME] ([PERSON_NAME]), age [DEMOGRAPHIC_DATA] of [GEOGRAPHIC_DATA], rec…" at bounding box center [532, 231] width 660 height 1495
drag, startPoint x: 443, startPoint y: 281, endPoint x: 452, endPoint y: 460, distance: 178.7
click at [452, 460] on div "[PERSON_NAME] ([PERSON_NAME]), age [DEMOGRAPHIC_DATA] of [GEOGRAPHIC_DATA], rec…" at bounding box center [532, 231] width 660 height 1495
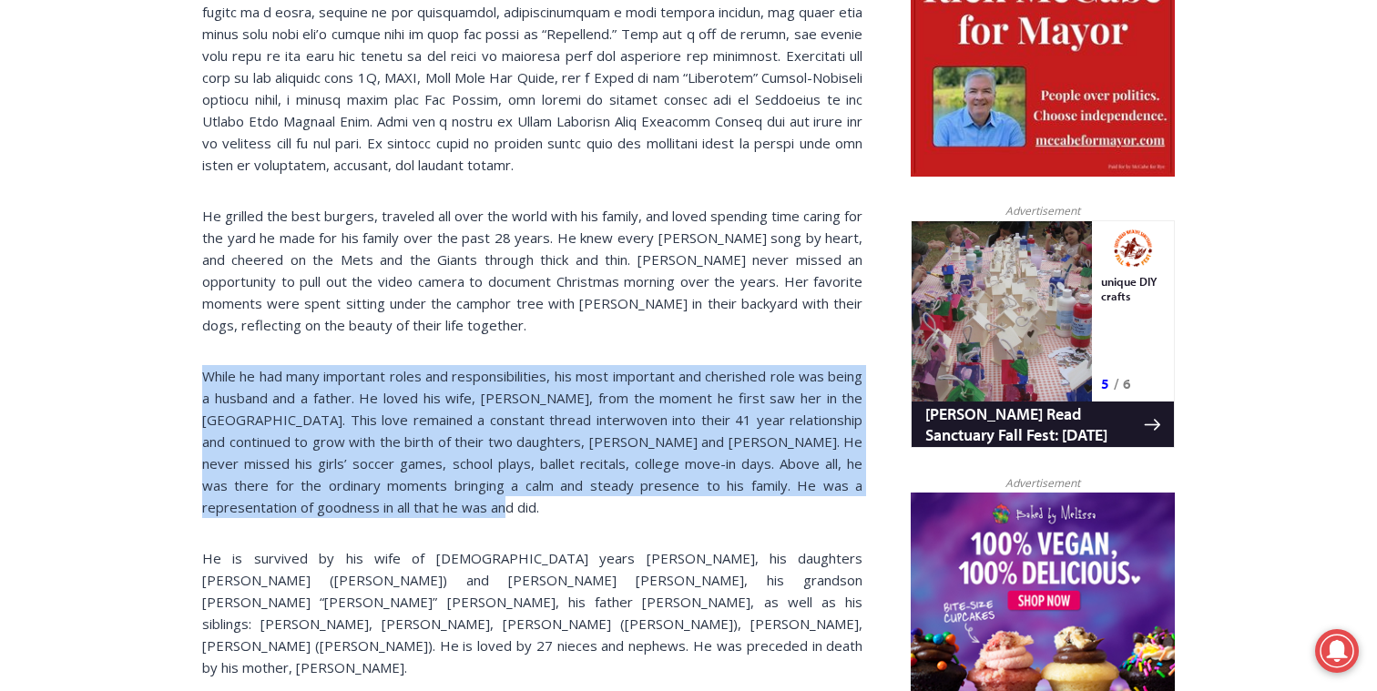
drag, startPoint x: 452, startPoint y: 460, endPoint x: 470, endPoint y: 302, distance: 158.6
click at [470, 303] on div "[PERSON_NAME] ([PERSON_NAME]), age [DEMOGRAPHIC_DATA] of [GEOGRAPHIC_DATA], rec…" at bounding box center [532, 231] width 660 height 1495
drag, startPoint x: 470, startPoint y: 302, endPoint x: 470, endPoint y: 463, distance: 160.3
click at [470, 463] on div "[PERSON_NAME] ([PERSON_NAME]), age [DEMOGRAPHIC_DATA] of [GEOGRAPHIC_DATA], rec…" at bounding box center [532, 231] width 660 height 1495
drag, startPoint x: 470, startPoint y: 463, endPoint x: 488, endPoint y: 283, distance: 180.3
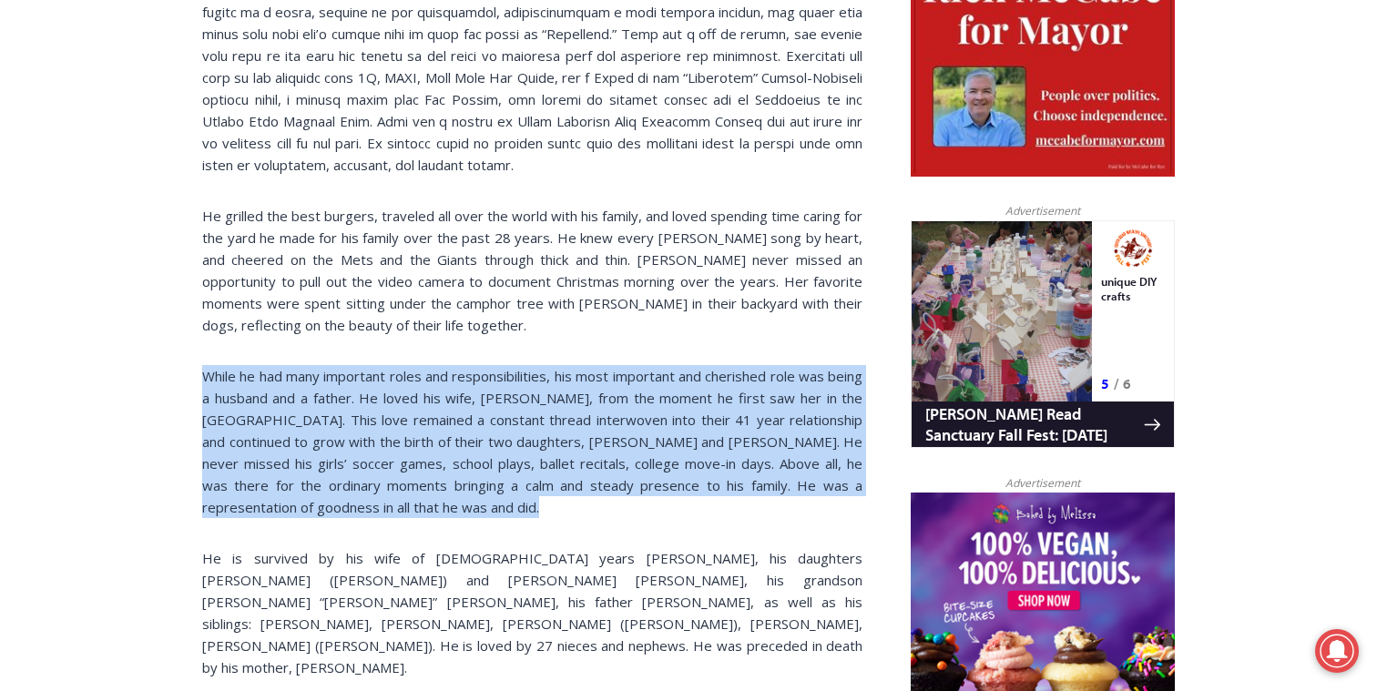
click at [488, 283] on div "[PERSON_NAME] ([PERSON_NAME]), age [DEMOGRAPHIC_DATA] of [GEOGRAPHIC_DATA], rec…" at bounding box center [532, 231] width 660 height 1495
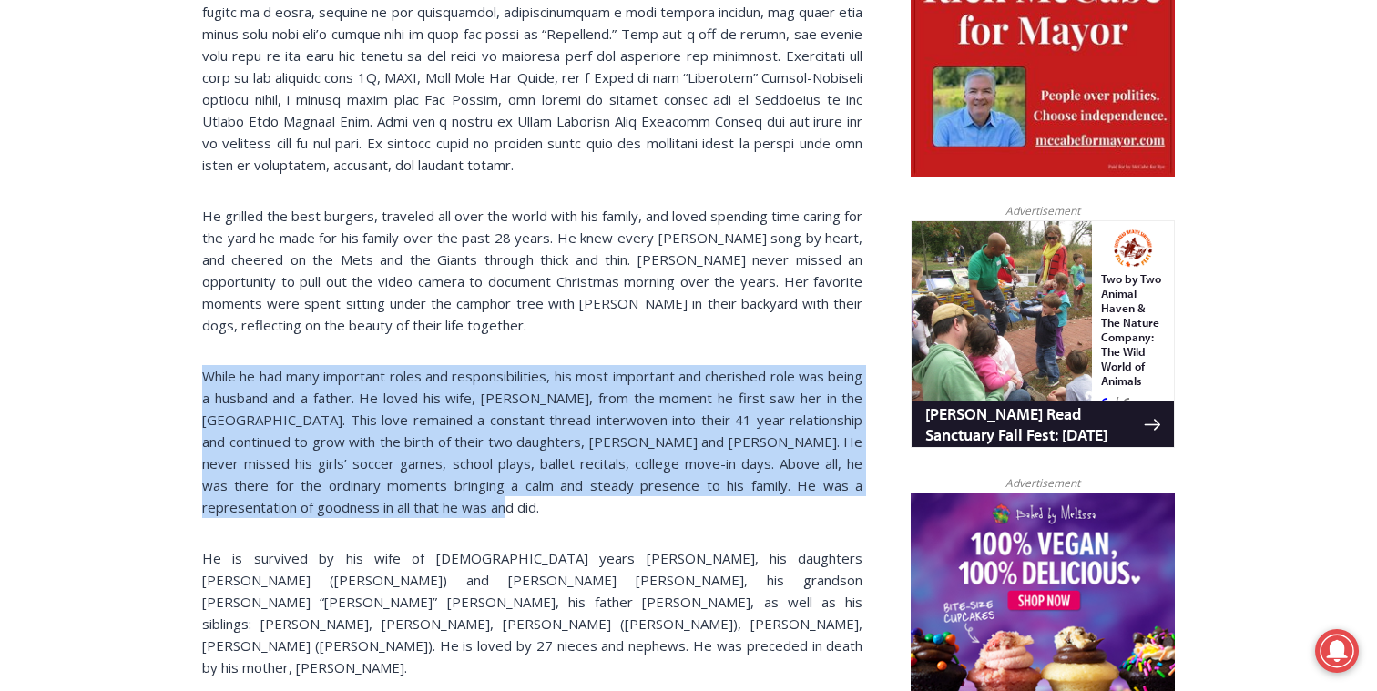
drag, startPoint x: 488, startPoint y: 283, endPoint x: 474, endPoint y: 444, distance: 161.8
click at [474, 444] on div "[PERSON_NAME] ([PERSON_NAME]), age [DEMOGRAPHIC_DATA] of [GEOGRAPHIC_DATA], rec…" at bounding box center [532, 231] width 660 height 1495
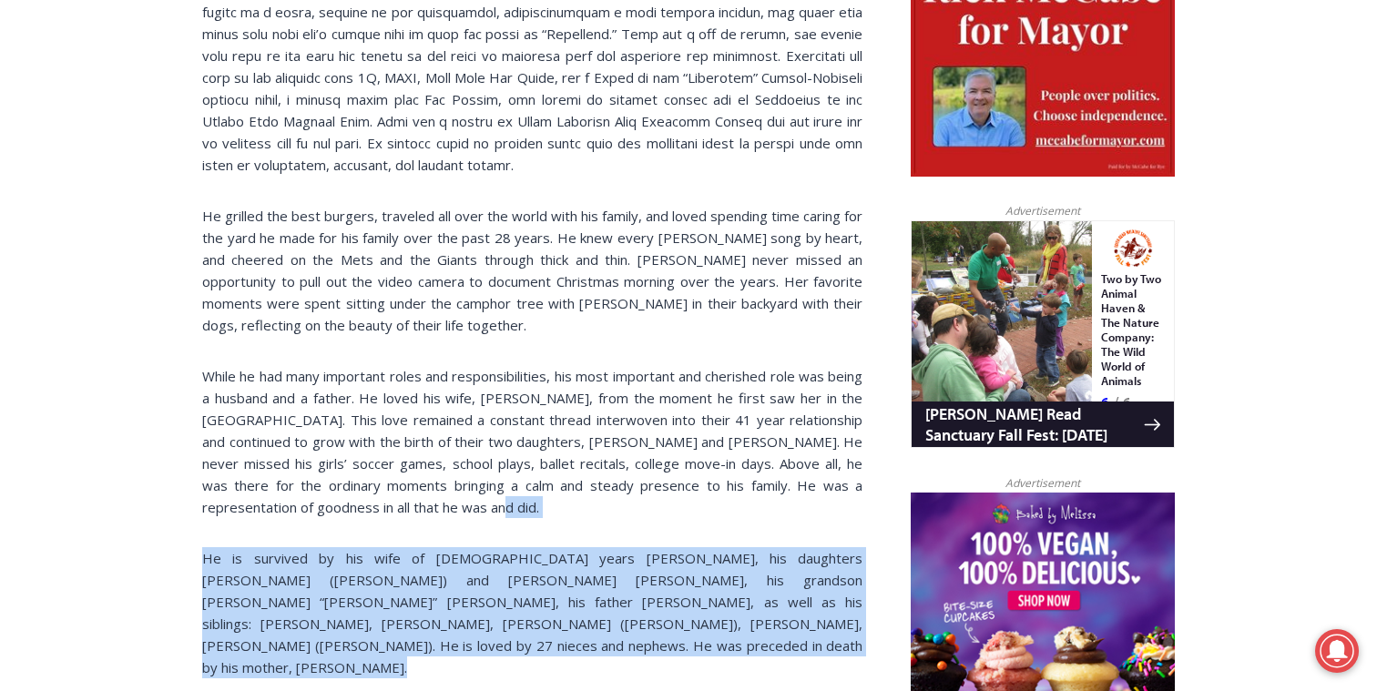
drag, startPoint x: 474, startPoint y: 444, endPoint x: 454, endPoint y: 586, distance: 142.7
click at [454, 586] on div "[PERSON_NAME] ([PERSON_NAME]), age [DEMOGRAPHIC_DATA] of [GEOGRAPHIC_DATA], rec…" at bounding box center [532, 231] width 660 height 1495
drag, startPoint x: 454, startPoint y: 586, endPoint x: 469, endPoint y: 473, distance: 114.0
click at [469, 473] on div "[PERSON_NAME] ([PERSON_NAME]), age [DEMOGRAPHIC_DATA] of [GEOGRAPHIC_DATA], rec…" at bounding box center [532, 231] width 660 height 1495
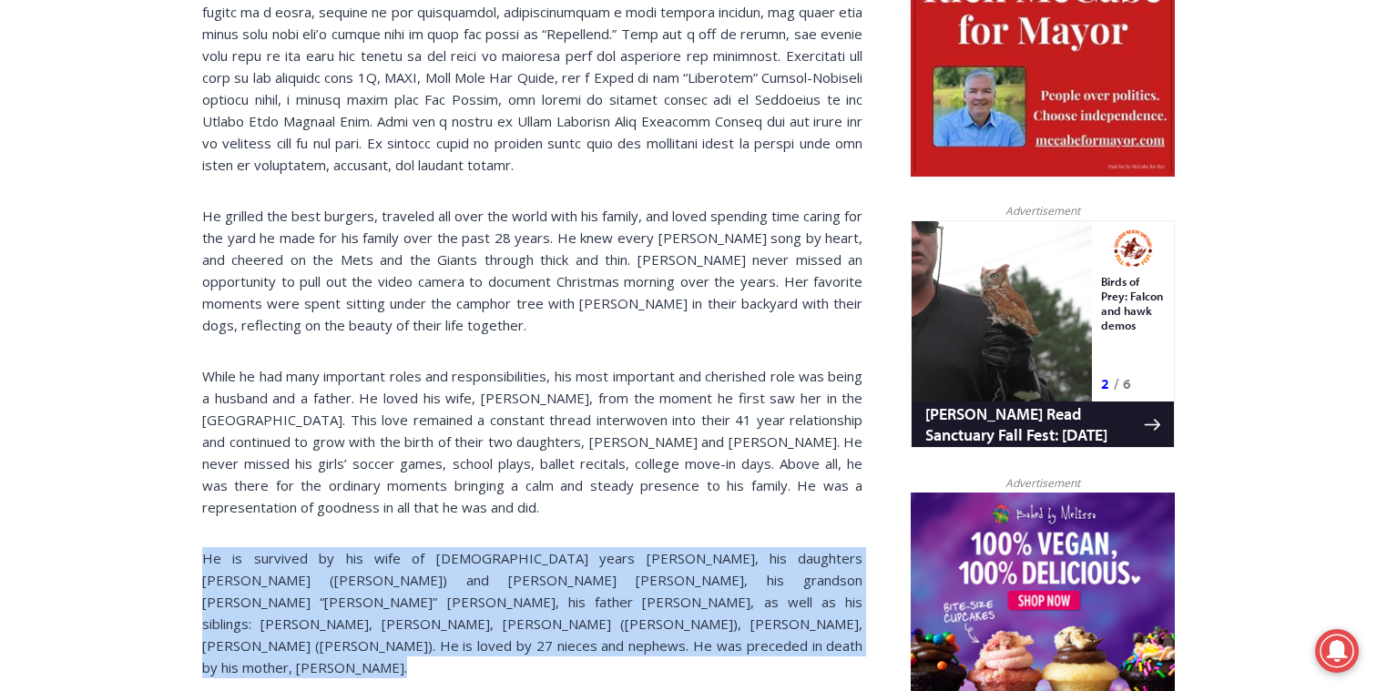
drag, startPoint x: 469, startPoint y: 473, endPoint x: 453, endPoint y: 598, distance: 126.7
click at [453, 598] on div "[PERSON_NAME] ([PERSON_NAME]), age [DEMOGRAPHIC_DATA] of [GEOGRAPHIC_DATA], rec…" at bounding box center [532, 231] width 660 height 1495
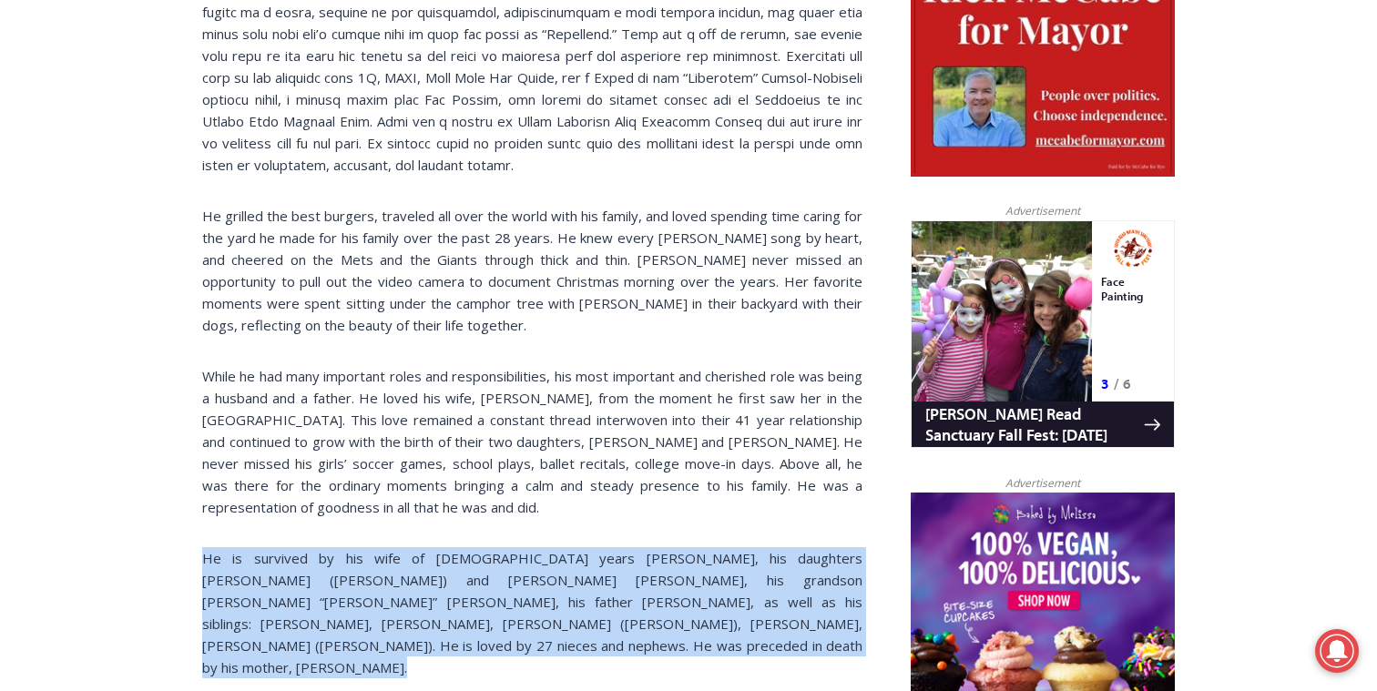
drag, startPoint x: 453, startPoint y: 600, endPoint x: 456, endPoint y: 479, distance: 121.2
click at [456, 479] on div "[PERSON_NAME] ([PERSON_NAME]), age [DEMOGRAPHIC_DATA] of [GEOGRAPHIC_DATA], rec…" at bounding box center [532, 231] width 660 height 1495
drag, startPoint x: 456, startPoint y: 479, endPoint x: 443, endPoint y: 591, distance: 112.8
click at [443, 591] on div "[PERSON_NAME] ([PERSON_NAME]), age [DEMOGRAPHIC_DATA] of [GEOGRAPHIC_DATA], rec…" at bounding box center [532, 231] width 660 height 1495
click at [457, 476] on div "[PERSON_NAME] ([PERSON_NAME]), age [DEMOGRAPHIC_DATA] of [GEOGRAPHIC_DATA], rec…" at bounding box center [532, 231] width 660 height 1495
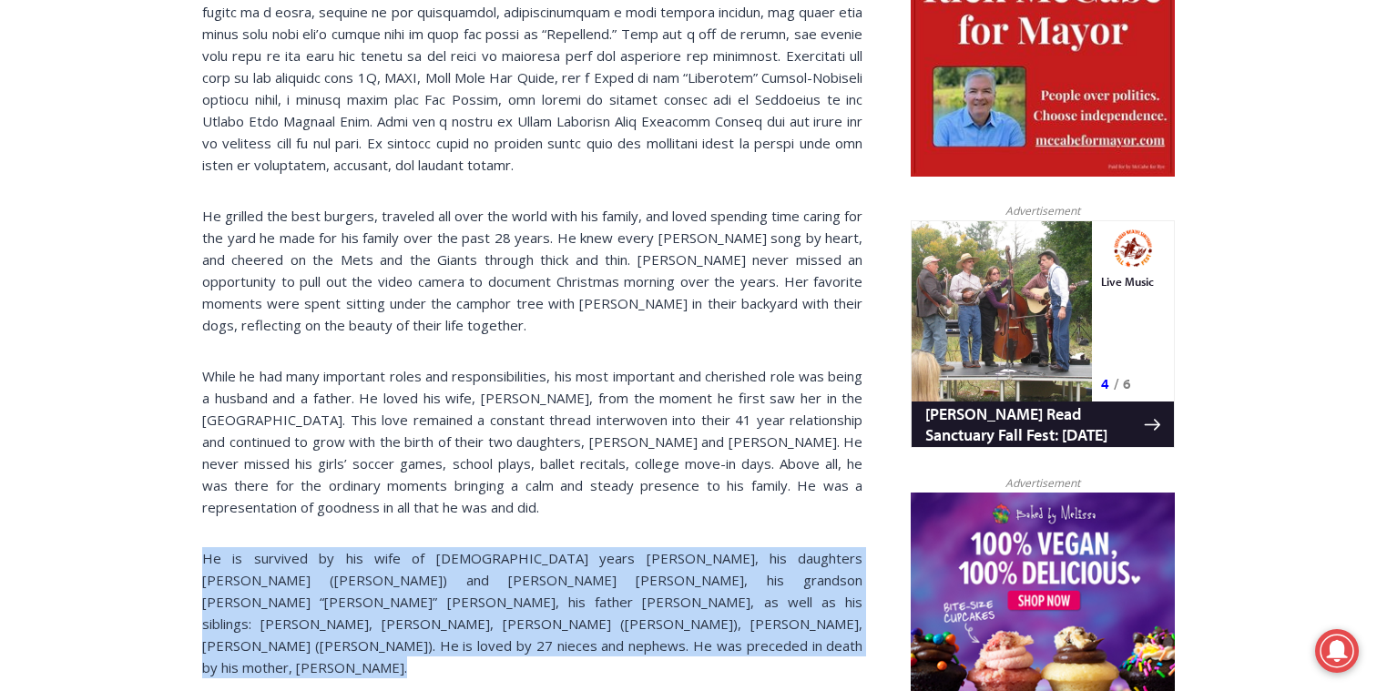
click at [444, 588] on div "[PERSON_NAME] ([PERSON_NAME]), age [DEMOGRAPHIC_DATA] of [GEOGRAPHIC_DATA], rec…" at bounding box center [532, 231] width 660 height 1495
click at [451, 466] on div "[PERSON_NAME] ([PERSON_NAME]), age [DEMOGRAPHIC_DATA] of [GEOGRAPHIC_DATA], rec…" at bounding box center [532, 231] width 660 height 1495
click at [425, 586] on div "[PERSON_NAME] ([PERSON_NAME]), age [DEMOGRAPHIC_DATA] of [GEOGRAPHIC_DATA], rec…" at bounding box center [532, 231] width 660 height 1495
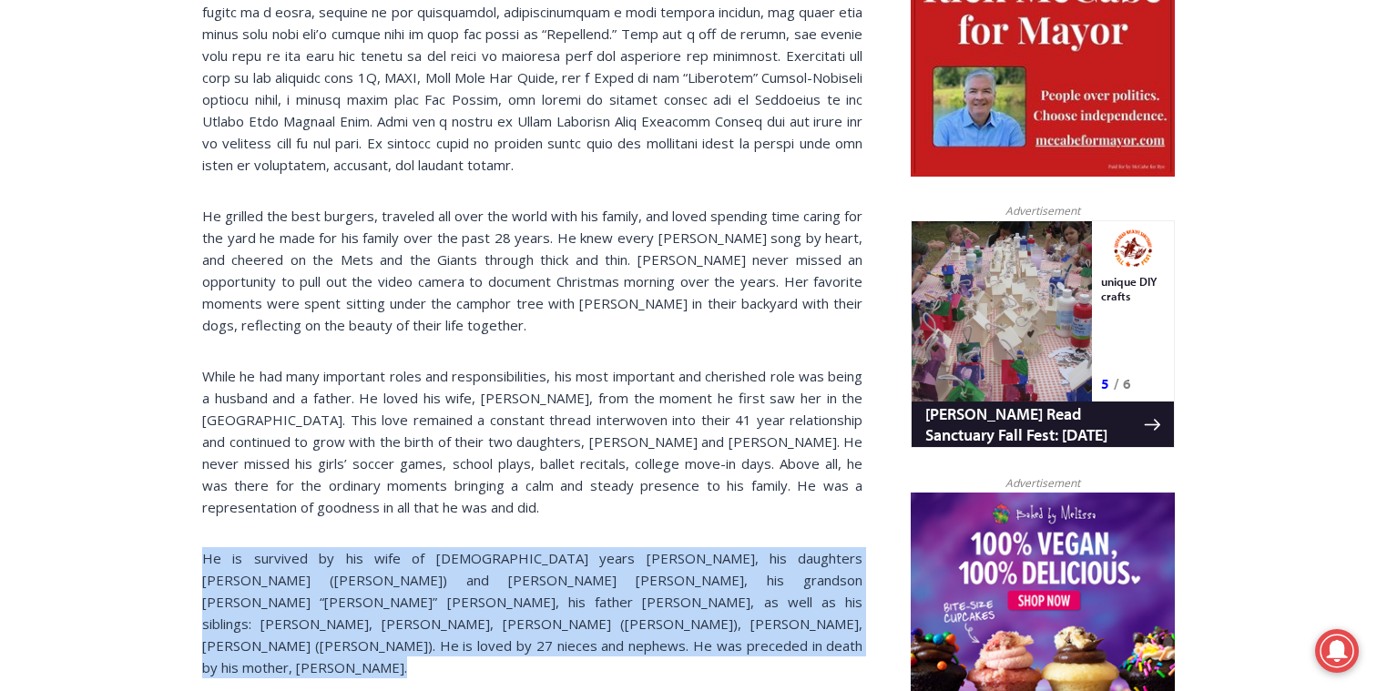
click at [441, 477] on div "[PERSON_NAME] ([PERSON_NAME]), age [DEMOGRAPHIC_DATA] of [GEOGRAPHIC_DATA], rec…" at bounding box center [532, 231] width 660 height 1495
click at [401, 586] on div "[PERSON_NAME] ([PERSON_NAME]), age [DEMOGRAPHIC_DATA] of [GEOGRAPHIC_DATA], rec…" at bounding box center [532, 231] width 660 height 1495
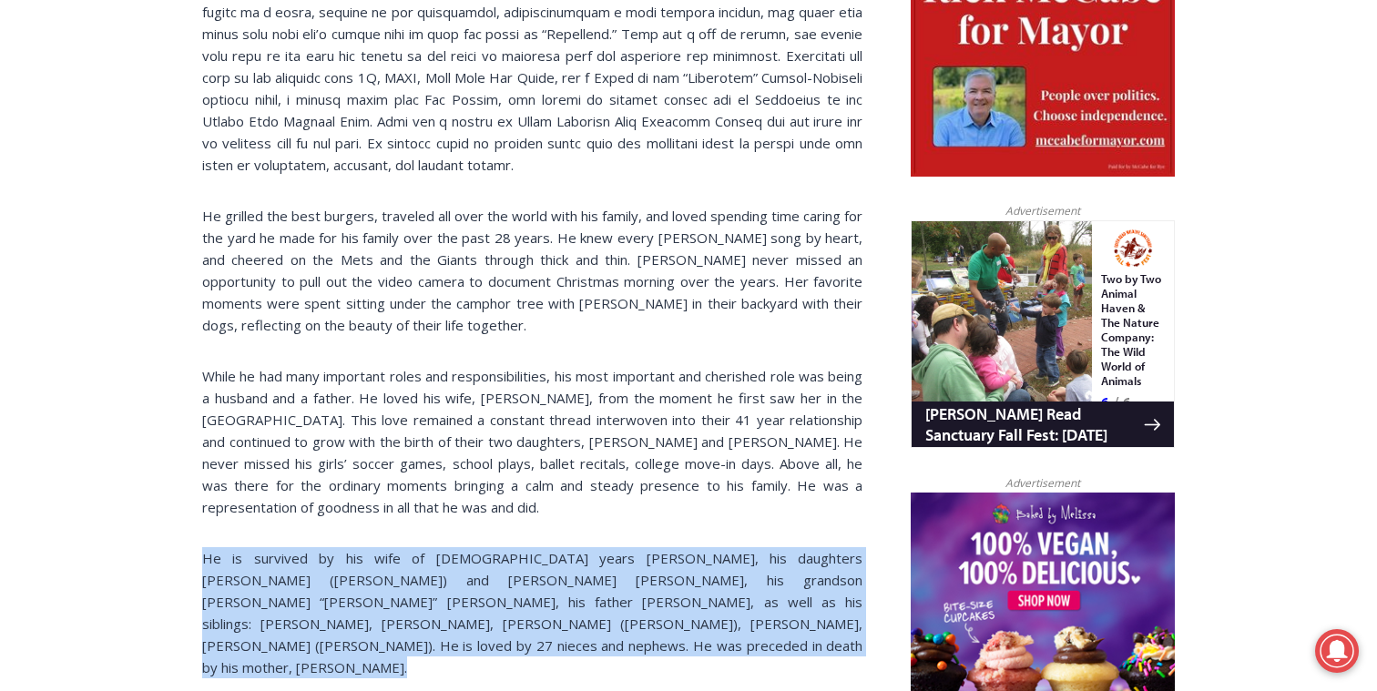
click at [420, 478] on div "[PERSON_NAME] ([PERSON_NAME]), age [DEMOGRAPHIC_DATA] of [GEOGRAPHIC_DATA], rec…" at bounding box center [532, 231] width 660 height 1495
click at [394, 579] on div "[PERSON_NAME] ([PERSON_NAME]), age [DEMOGRAPHIC_DATA] of [GEOGRAPHIC_DATA], rec…" at bounding box center [532, 231] width 660 height 1495
click at [417, 476] on div "[PERSON_NAME] ([PERSON_NAME]), age [DEMOGRAPHIC_DATA] of [GEOGRAPHIC_DATA], rec…" at bounding box center [532, 231] width 660 height 1495
click at [376, 595] on div "[PERSON_NAME] ([PERSON_NAME]), age [DEMOGRAPHIC_DATA] of [GEOGRAPHIC_DATA], rec…" at bounding box center [532, 231] width 660 height 1495
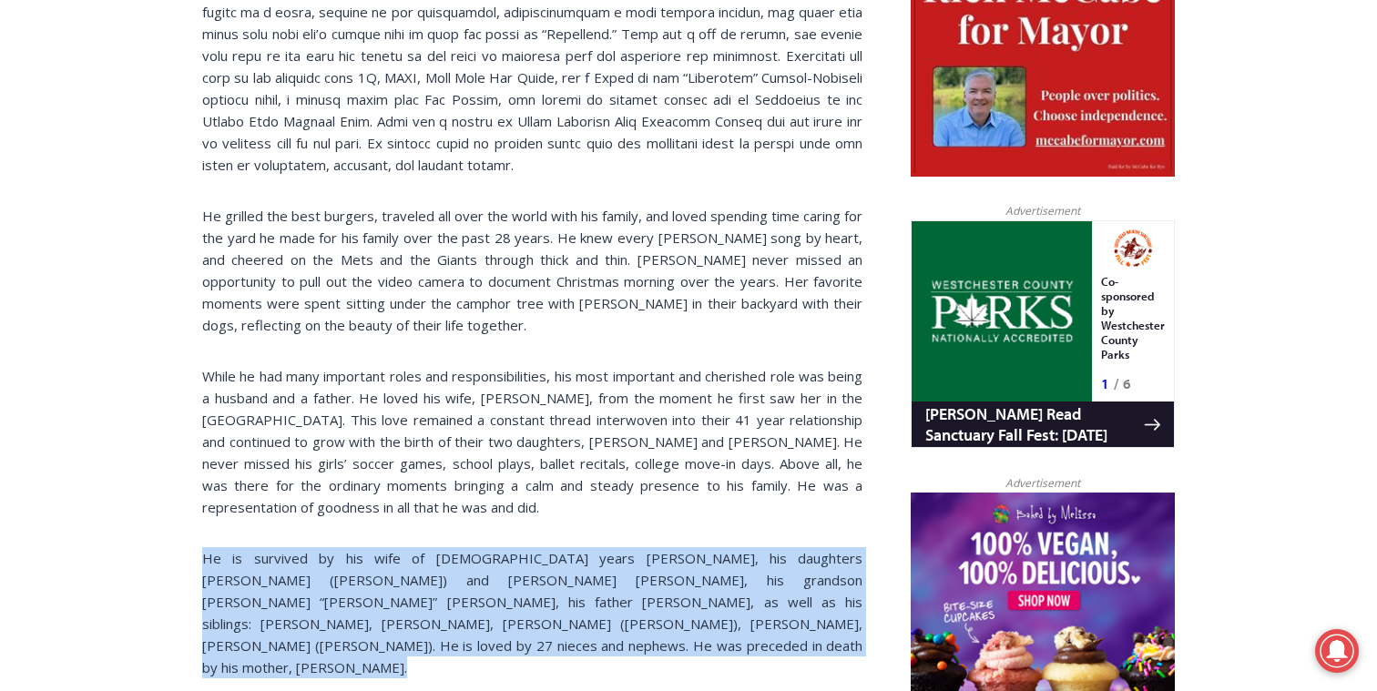
click at [400, 488] on div "[PERSON_NAME] ([PERSON_NAME]), age [DEMOGRAPHIC_DATA] of [GEOGRAPHIC_DATA], rec…" at bounding box center [532, 231] width 660 height 1495
click at [360, 601] on div "[PERSON_NAME] ([PERSON_NAME]), age [DEMOGRAPHIC_DATA] of [GEOGRAPHIC_DATA], rec…" at bounding box center [532, 231] width 660 height 1495
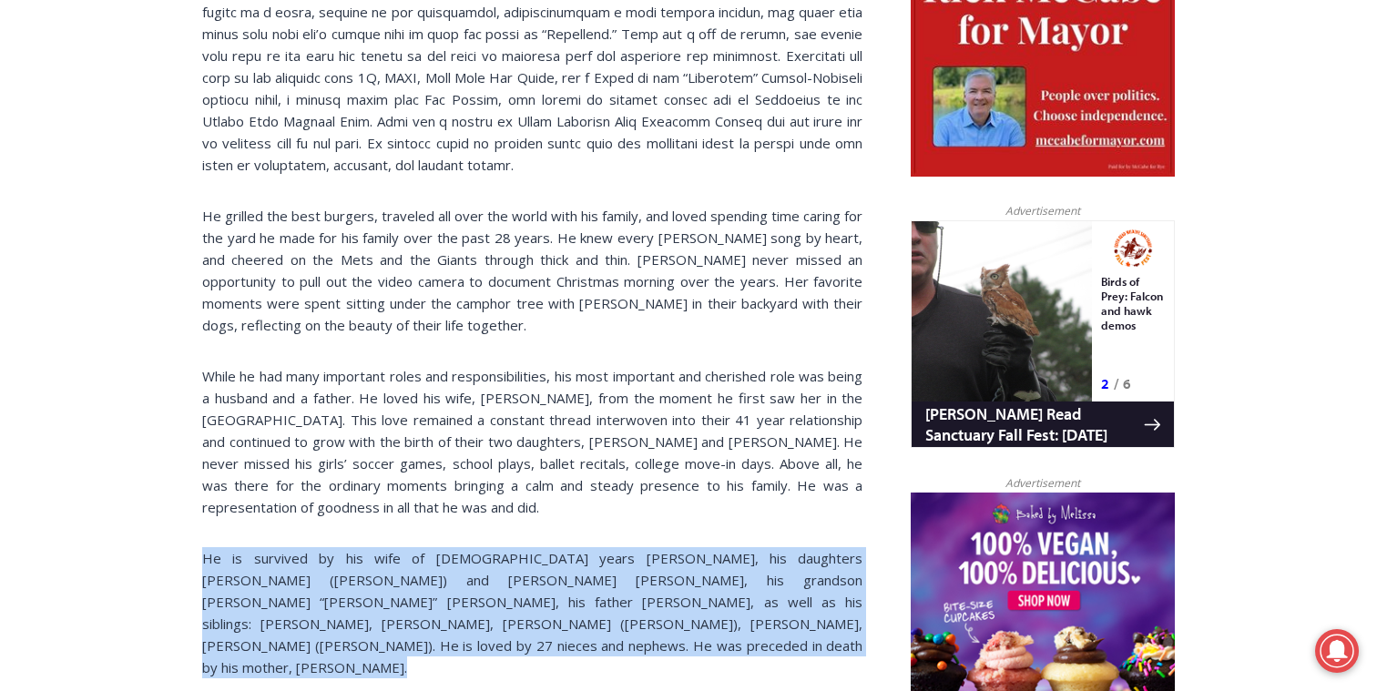
click at [410, 475] on div "[PERSON_NAME] ([PERSON_NAME]), age [DEMOGRAPHIC_DATA] of [GEOGRAPHIC_DATA], rec…" at bounding box center [532, 231] width 660 height 1495
click at [370, 591] on div "[PERSON_NAME] ([PERSON_NAME]), age [DEMOGRAPHIC_DATA] of [GEOGRAPHIC_DATA], rec…" at bounding box center [532, 231] width 660 height 1495
click at [406, 488] on div "[PERSON_NAME] ([PERSON_NAME]), age [DEMOGRAPHIC_DATA] of [GEOGRAPHIC_DATA], rec…" at bounding box center [532, 231] width 660 height 1495
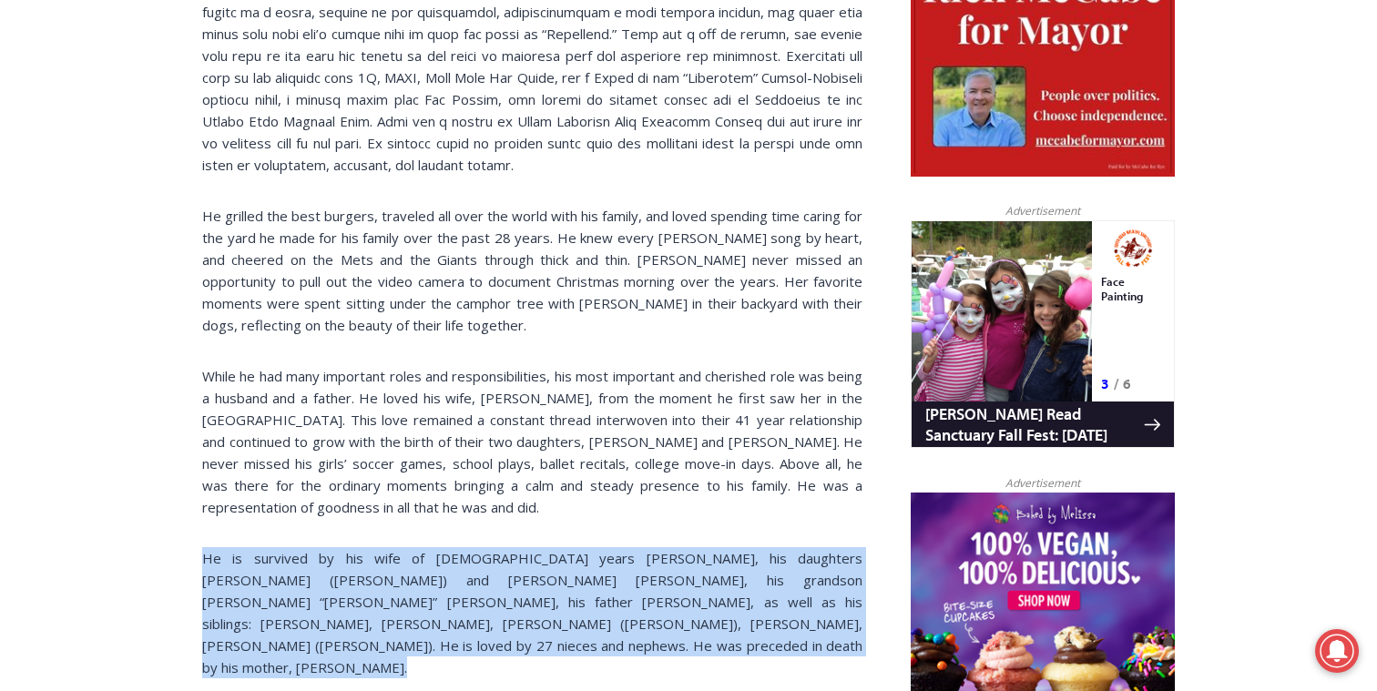
click at [374, 595] on div "[PERSON_NAME] ([PERSON_NAME]), age [DEMOGRAPHIC_DATA] of [GEOGRAPHIC_DATA], rec…" at bounding box center [532, 231] width 660 height 1495
click at [401, 474] on div "[PERSON_NAME] ([PERSON_NAME]), age [DEMOGRAPHIC_DATA] of [GEOGRAPHIC_DATA], rec…" at bounding box center [532, 231] width 660 height 1495
click at [368, 594] on div "[PERSON_NAME] ([PERSON_NAME]), age [DEMOGRAPHIC_DATA] of [GEOGRAPHIC_DATA], rec…" at bounding box center [532, 231] width 660 height 1495
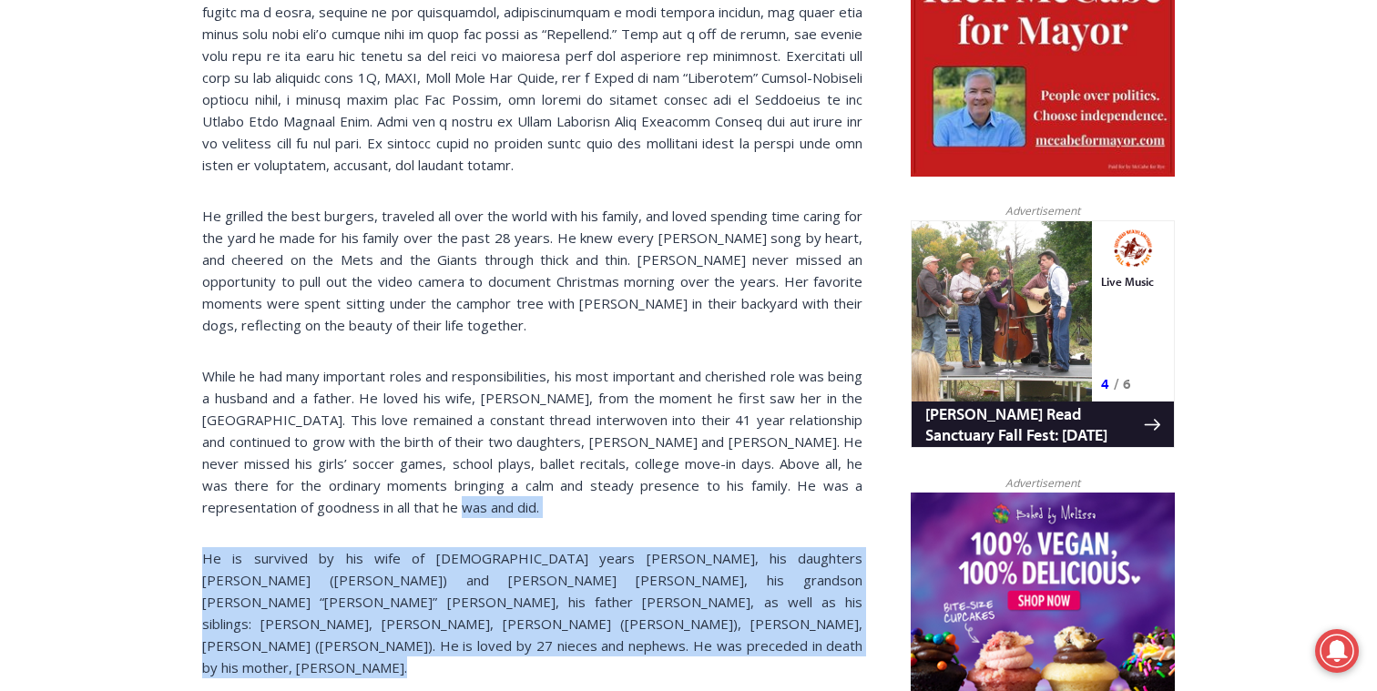
click at [382, 582] on div "[PERSON_NAME] ([PERSON_NAME]), age [DEMOGRAPHIC_DATA] of [GEOGRAPHIC_DATA], rec…" at bounding box center [532, 231] width 660 height 1495
click at [415, 467] on div "[PERSON_NAME] ([PERSON_NAME]), age [DEMOGRAPHIC_DATA] of [GEOGRAPHIC_DATA], rec…" at bounding box center [532, 231] width 660 height 1495
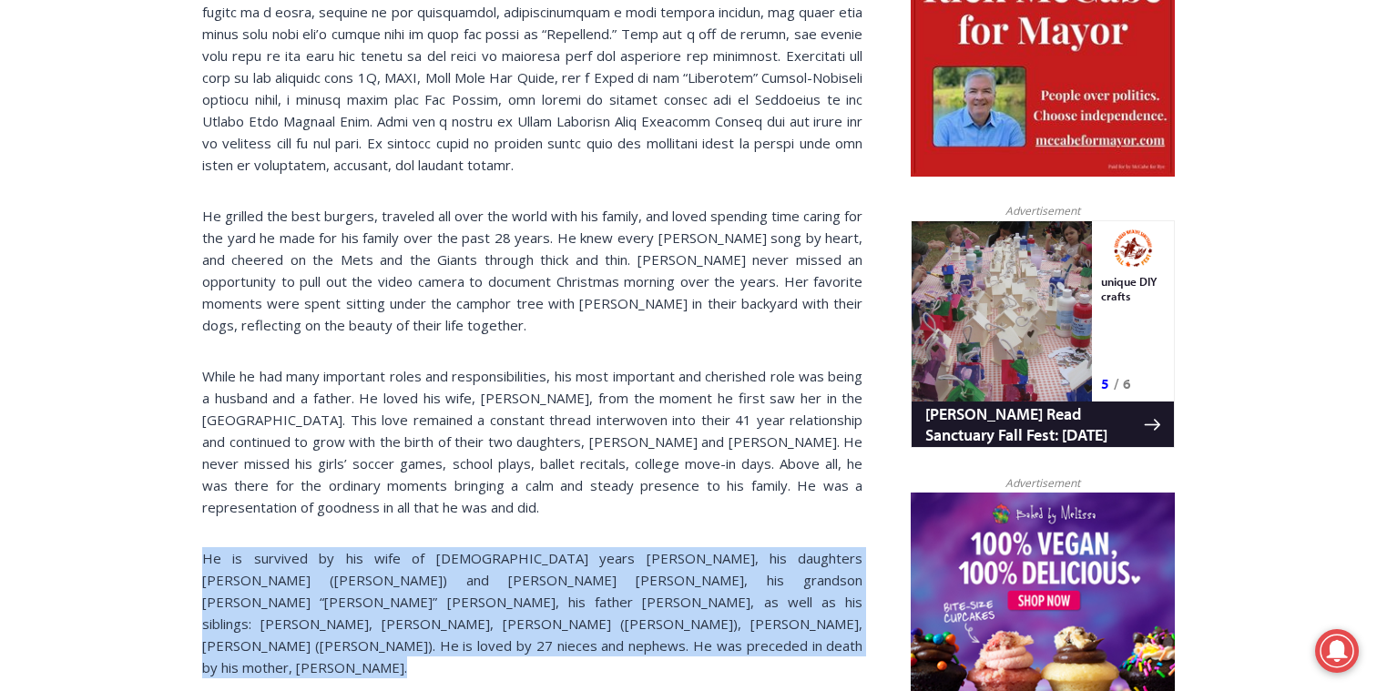
click at [372, 579] on div "[PERSON_NAME] ([PERSON_NAME]), age [DEMOGRAPHIC_DATA] of [GEOGRAPHIC_DATA], rec…" at bounding box center [532, 231] width 660 height 1495
click at [404, 478] on div "[PERSON_NAME] ([PERSON_NAME]), age [DEMOGRAPHIC_DATA] of [GEOGRAPHIC_DATA], rec…" at bounding box center [532, 231] width 660 height 1495
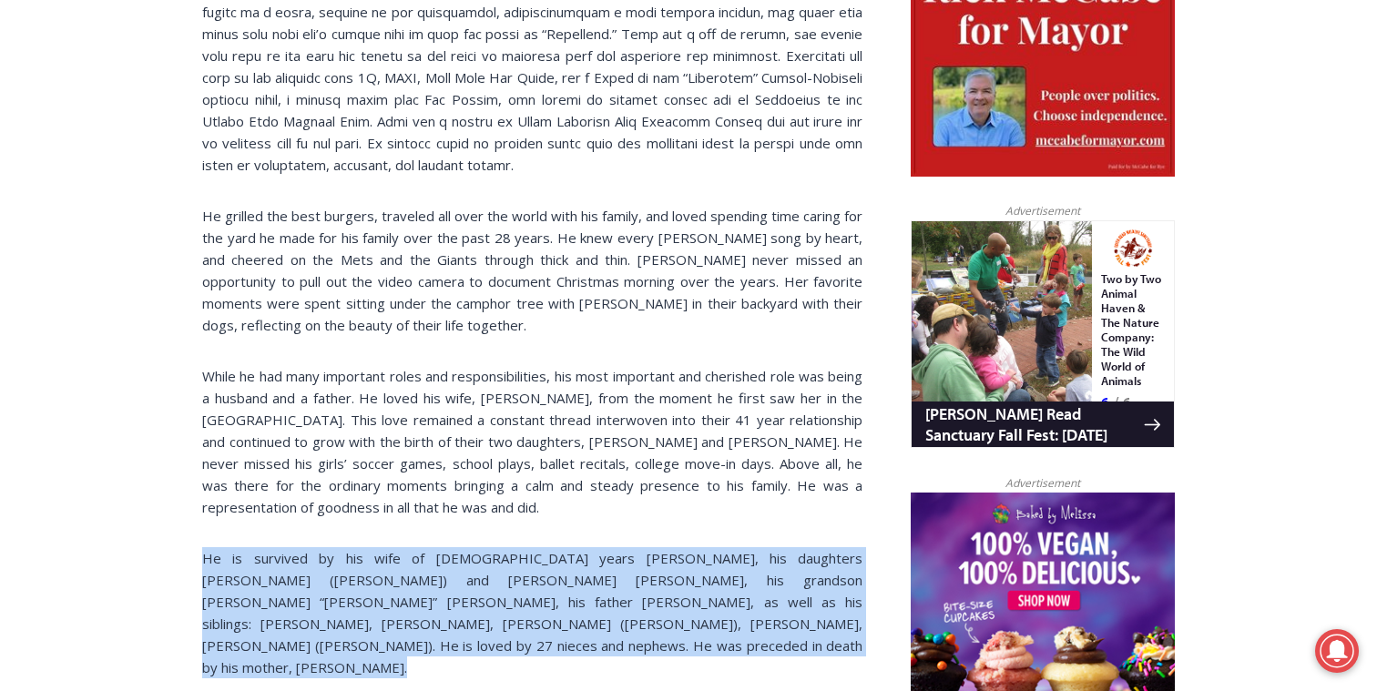
click at [358, 581] on div "[PERSON_NAME] ([PERSON_NAME]), age [DEMOGRAPHIC_DATA] of [GEOGRAPHIC_DATA], rec…" at bounding box center [532, 231] width 660 height 1495
click at [393, 486] on div "[PERSON_NAME] ([PERSON_NAME]), age [DEMOGRAPHIC_DATA] of [GEOGRAPHIC_DATA], rec…" at bounding box center [532, 231] width 660 height 1495
click at [367, 594] on div "[PERSON_NAME] ([PERSON_NAME]), age [DEMOGRAPHIC_DATA] of [GEOGRAPHIC_DATA], rec…" at bounding box center [532, 231] width 660 height 1495
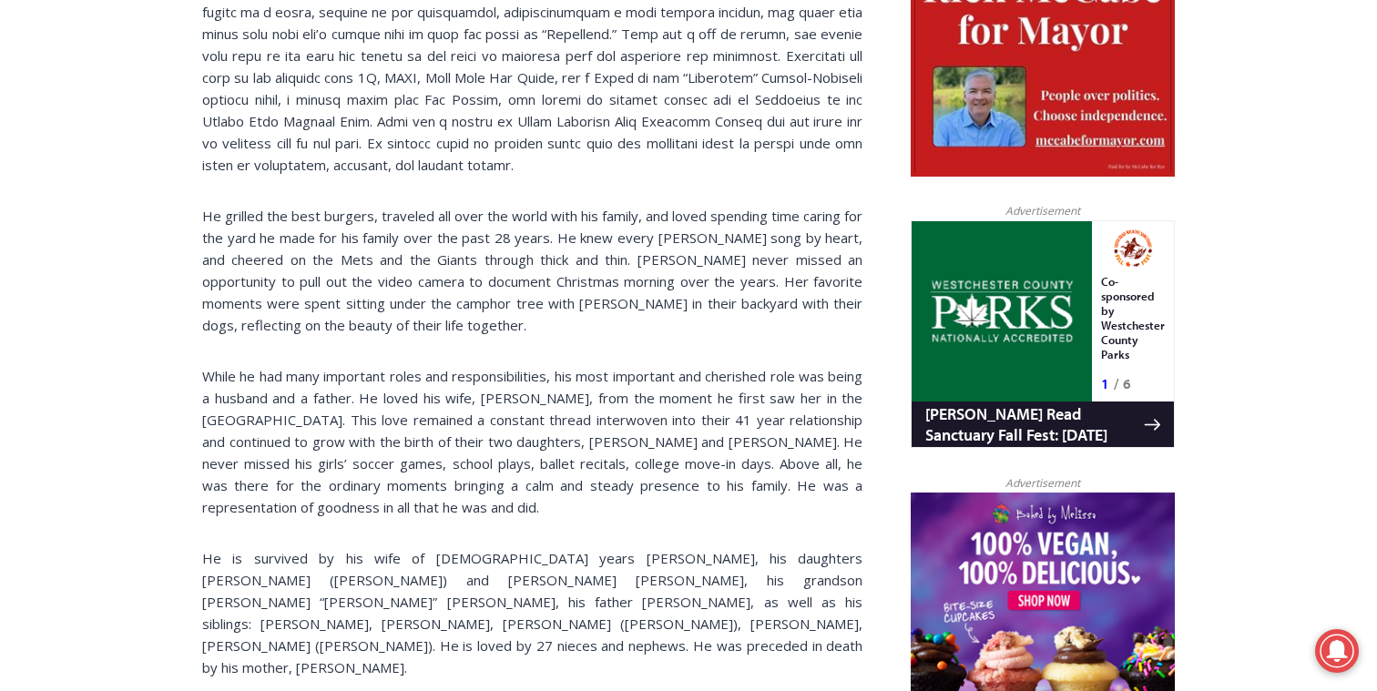
click at [297, 549] on span "He is survived by his wife of [DEMOGRAPHIC_DATA] years [PERSON_NAME], his daugh…" at bounding box center [532, 612] width 660 height 127
click at [378, 549] on span "He is survived by his wife of [DEMOGRAPHIC_DATA] years [PERSON_NAME], his daugh…" at bounding box center [532, 612] width 660 height 127
click at [439, 549] on span "He is survived by his wife of [DEMOGRAPHIC_DATA] years [PERSON_NAME], his daugh…" at bounding box center [532, 612] width 660 height 127
click at [586, 549] on span "He is survived by his wife of [DEMOGRAPHIC_DATA] years [PERSON_NAME], his daugh…" at bounding box center [532, 612] width 660 height 127
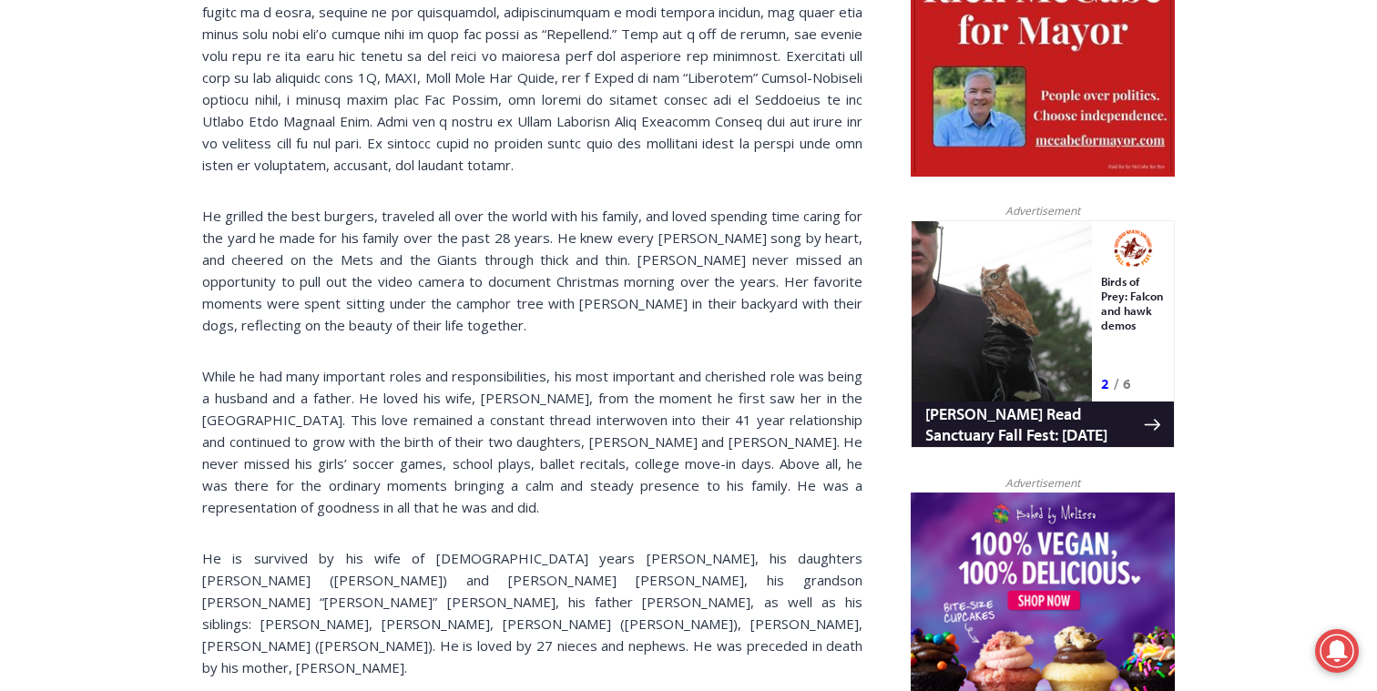
click at [688, 556] on p "He is survived by his wife of [DEMOGRAPHIC_DATA] years [PERSON_NAME], his daugh…" at bounding box center [532, 612] width 660 height 131
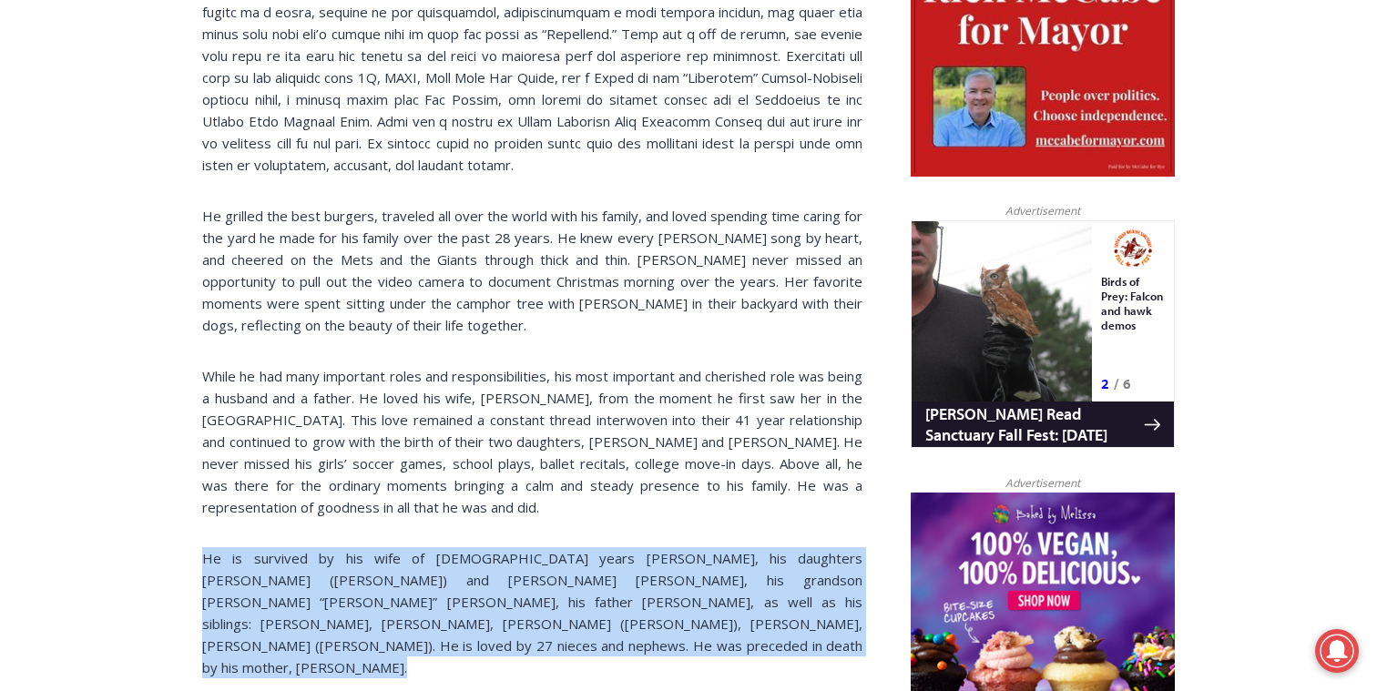
click at [658, 589] on div "[PERSON_NAME] ([PERSON_NAME]), age [DEMOGRAPHIC_DATA] of [GEOGRAPHIC_DATA], rec…" at bounding box center [532, 231] width 660 height 1495
click at [678, 466] on div "[PERSON_NAME] ([PERSON_NAME]), age [DEMOGRAPHIC_DATA] of [GEOGRAPHIC_DATA], rec…" at bounding box center [532, 231] width 660 height 1495
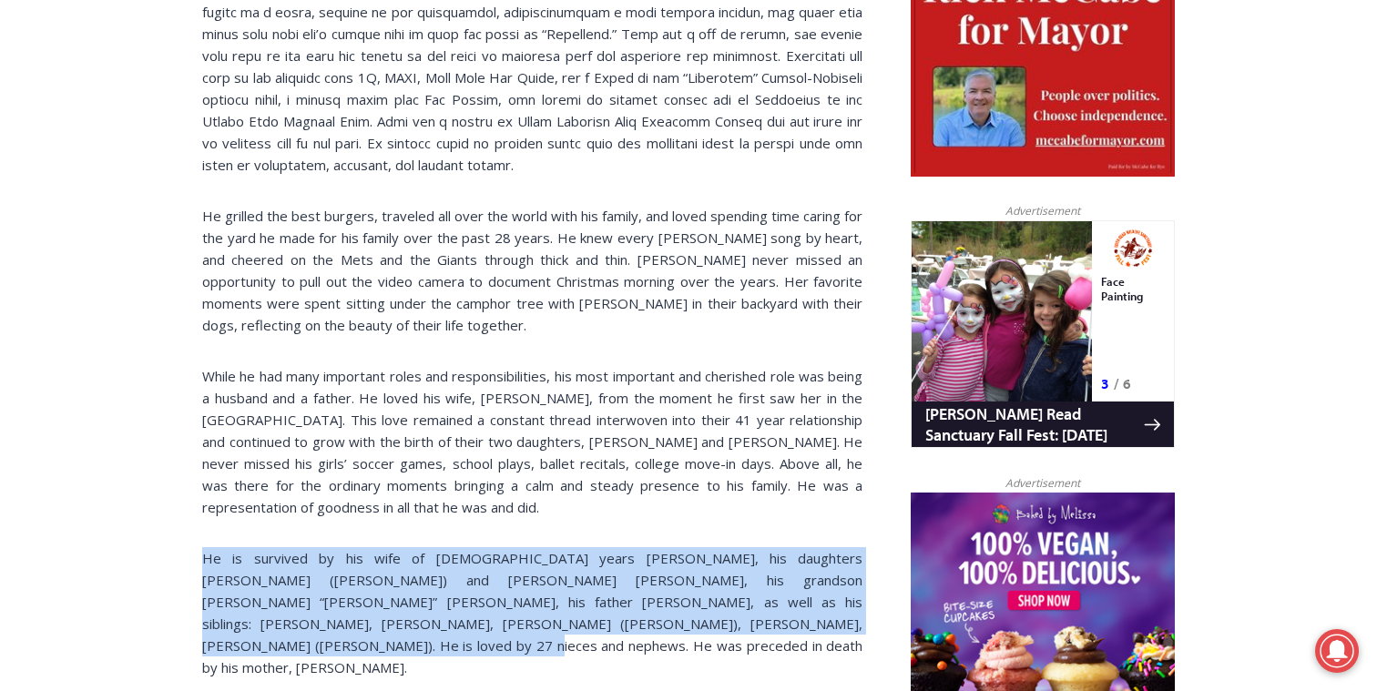
click at [652, 572] on div "[PERSON_NAME] ([PERSON_NAME]), age [DEMOGRAPHIC_DATA] of [GEOGRAPHIC_DATA], rec…" at bounding box center [532, 231] width 660 height 1495
click at [658, 487] on div "[PERSON_NAME] ([PERSON_NAME]), age [DEMOGRAPHIC_DATA] of [GEOGRAPHIC_DATA], rec…" at bounding box center [532, 231] width 660 height 1495
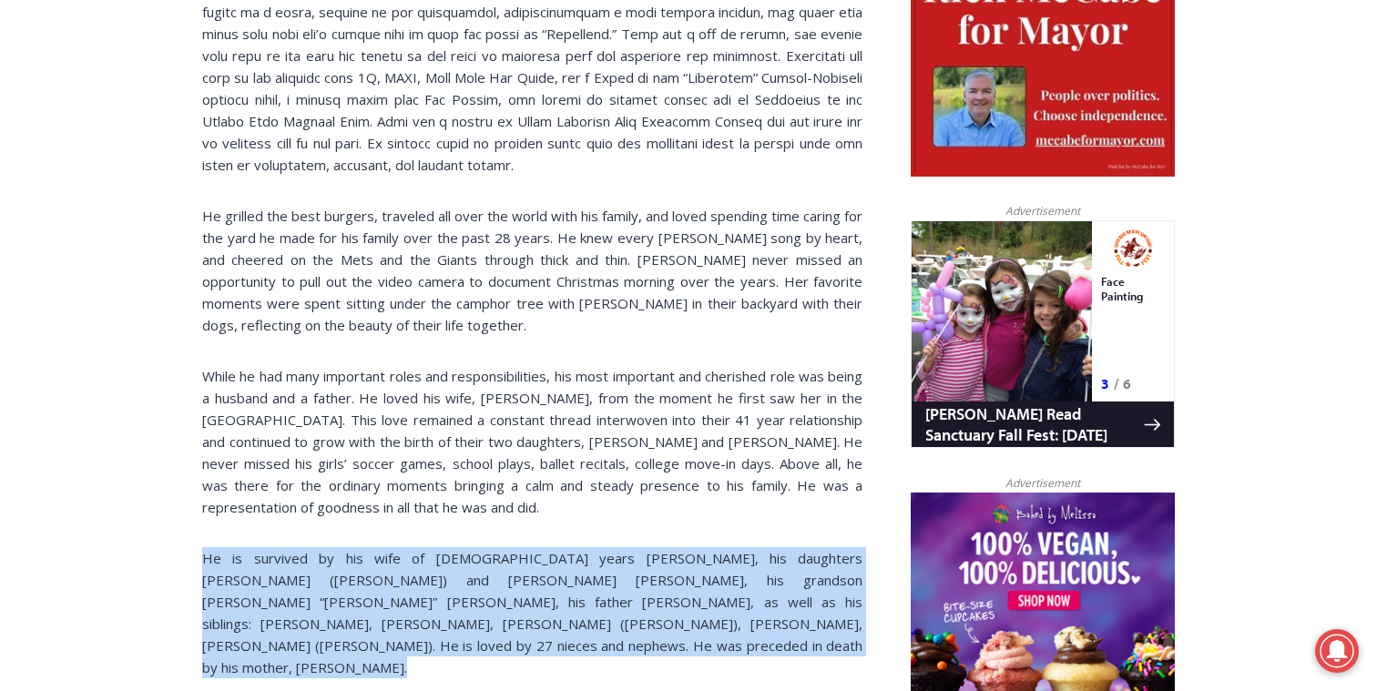
click at [648, 597] on div "[PERSON_NAME] ([PERSON_NAME]), age [DEMOGRAPHIC_DATA] of [GEOGRAPHIC_DATA], rec…" at bounding box center [532, 231] width 660 height 1495
click at [666, 484] on div "[PERSON_NAME] ([PERSON_NAME]), age [DEMOGRAPHIC_DATA] of [GEOGRAPHIC_DATA], rec…" at bounding box center [532, 231] width 660 height 1495
click at [643, 589] on div "[PERSON_NAME] ([PERSON_NAME]), age [DEMOGRAPHIC_DATA] of [GEOGRAPHIC_DATA], rec…" at bounding box center [532, 231] width 660 height 1495
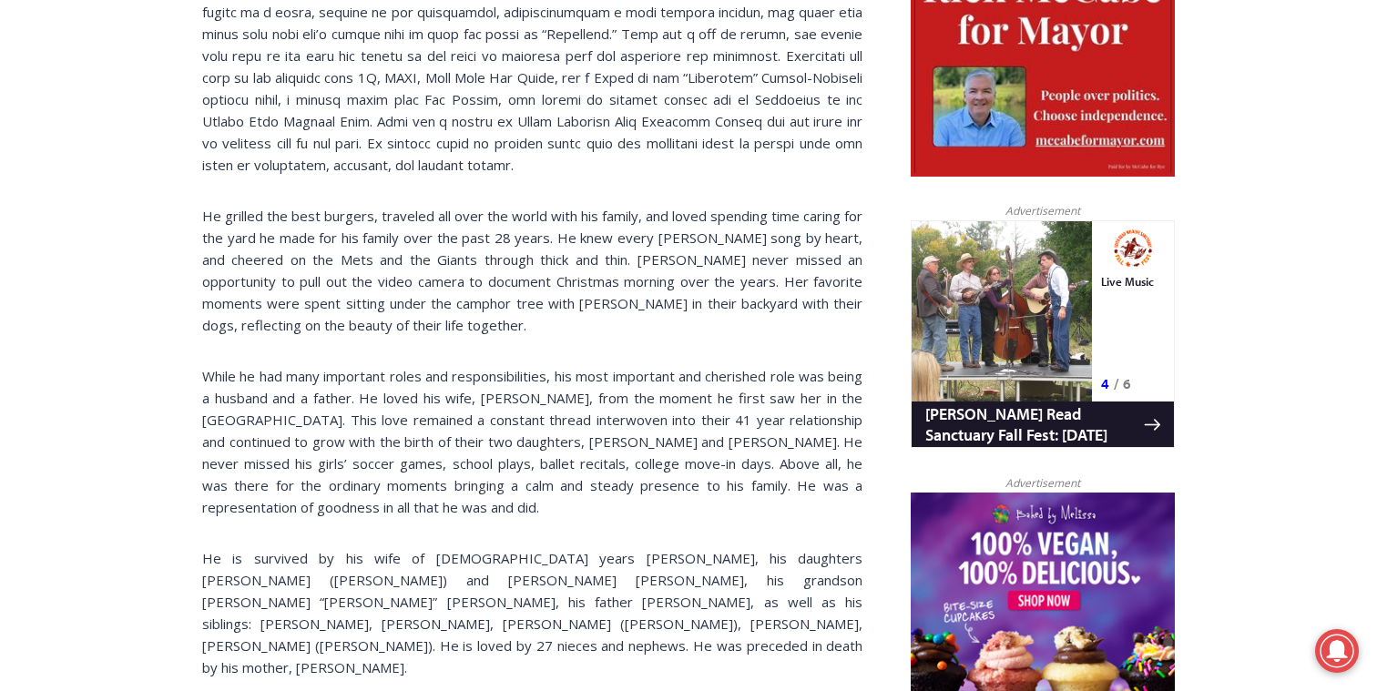
click at [614, 672] on div "[PERSON_NAME] ([PERSON_NAME]), age [DEMOGRAPHIC_DATA] of [GEOGRAPHIC_DATA], rec…" at bounding box center [532, 231] width 660 height 1495
click at [635, 591] on div "[PERSON_NAME] ([PERSON_NAME]), age [DEMOGRAPHIC_DATA] of [GEOGRAPHIC_DATA], rec…" at bounding box center [532, 231] width 660 height 1495
click at [621, 671] on div "[PERSON_NAME] ([PERSON_NAME]), age [DEMOGRAPHIC_DATA] of [GEOGRAPHIC_DATA], rec…" at bounding box center [532, 231] width 660 height 1495
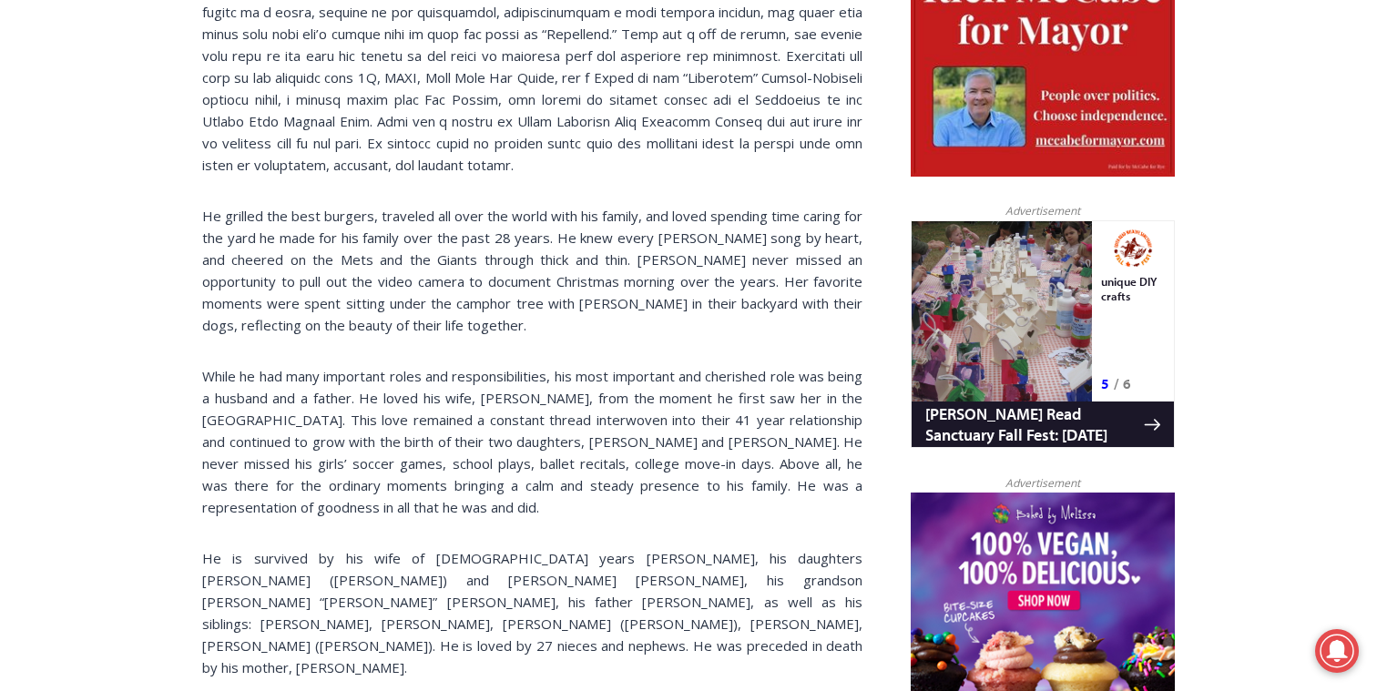
click at [624, 679] on div "[PERSON_NAME] ([PERSON_NAME]), age [DEMOGRAPHIC_DATA] of [GEOGRAPHIC_DATA], rec…" at bounding box center [532, 231] width 660 height 1495
click at [633, 607] on div "[PERSON_NAME] ([PERSON_NAME]), age [DEMOGRAPHIC_DATA] of [GEOGRAPHIC_DATA], rec…" at bounding box center [532, 231] width 660 height 1495
click at [627, 659] on div "[PERSON_NAME] ([PERSON_NAME]), age [DEMOGRAPHIC_DATA] of [GEOGRAPHIC_DATA], rec…" at bounding box center [532, 231] width 660 height 1495
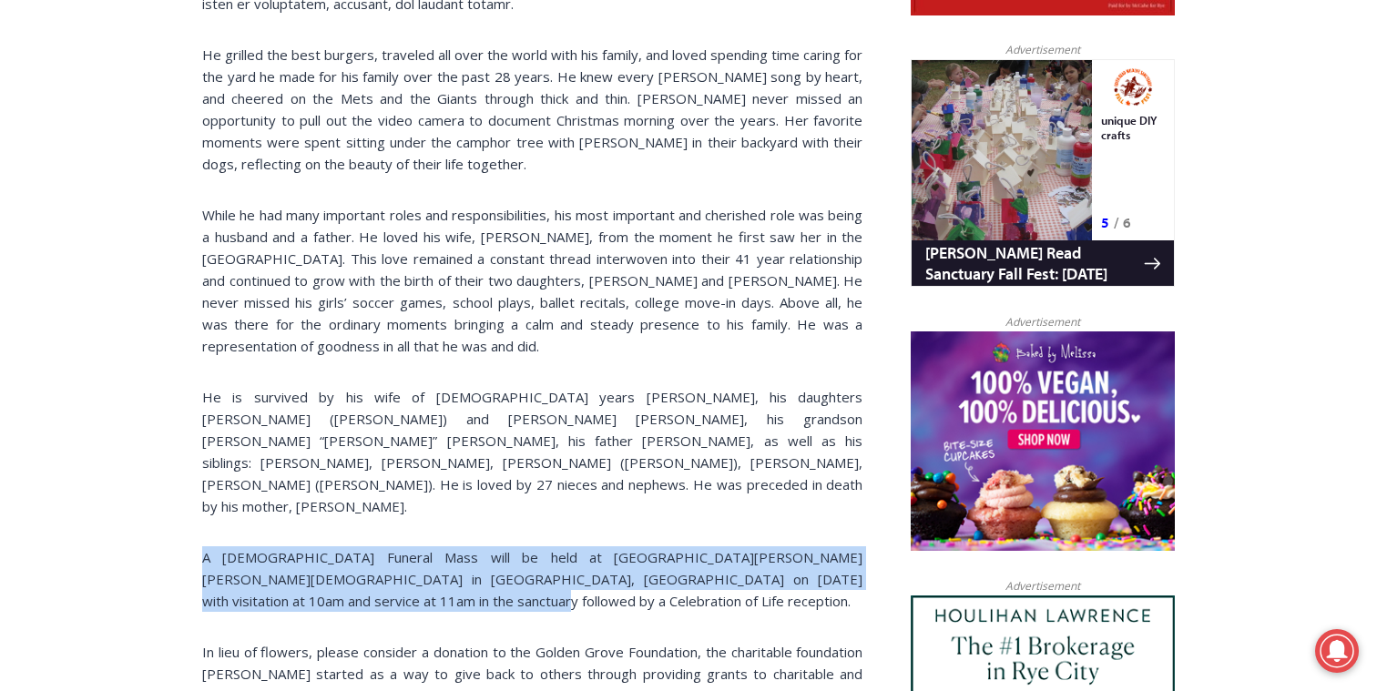
scroll to position [1453, 0]
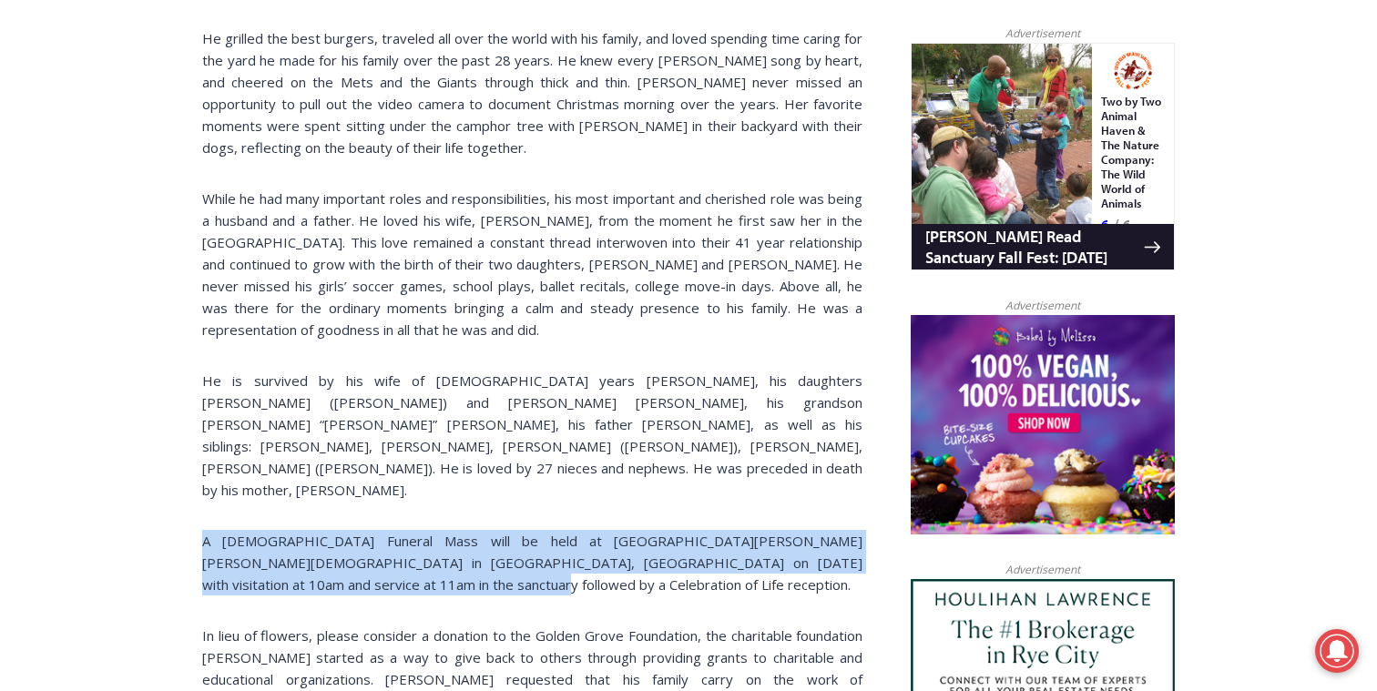
click at [797, 425] on div "[PERSON_NAME] ([PERSON_NAME]), age [DEMOGRAPHIC_DATA] of [GEOGRAPHIC_DATA], rec…" at bounding box center [532, 53] width 660 height 1495
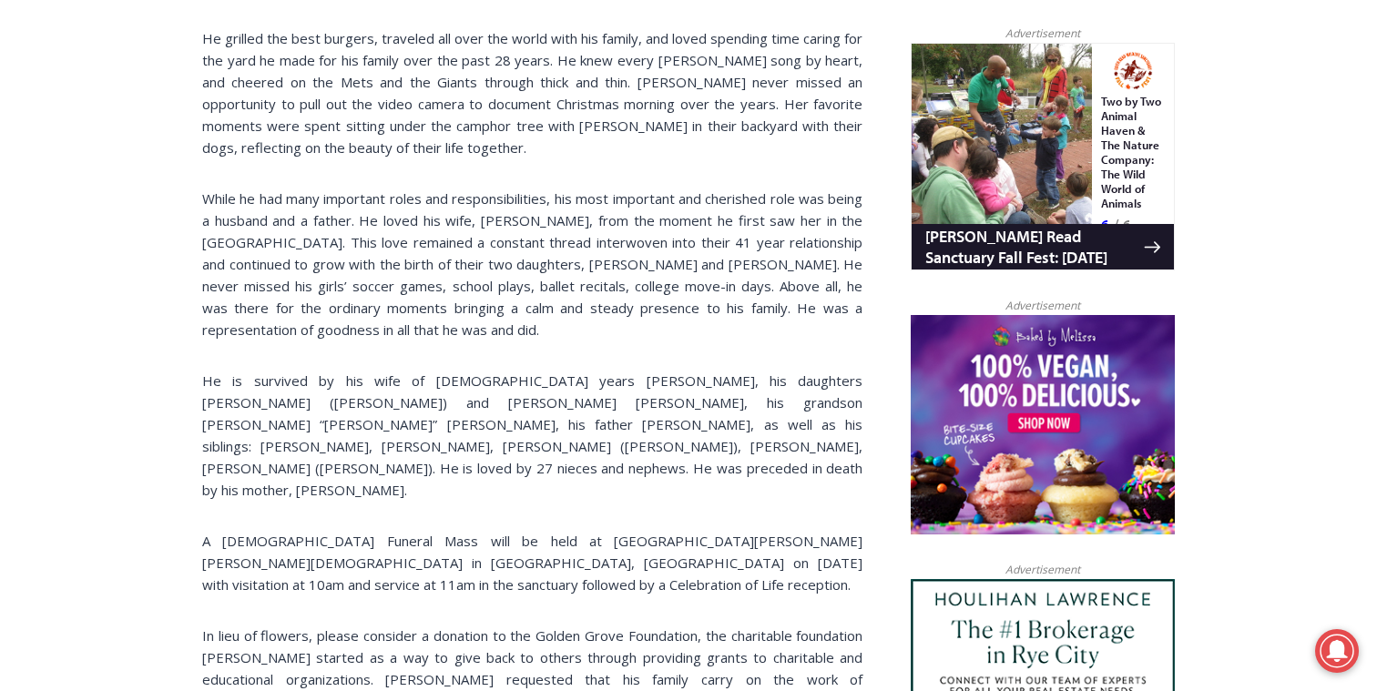
click at [785, 532] on span "A [DEMOGRAPHIC_DATA] Funeral Mass will be held at [GEOGRAPHIC_DATA][PERSON_NAME…" at bounding box center [532, 563] width 660 height 62
click at [763, 532] on span "A [DEMOGRAPHIC_DATA] Funeral Mass will be held at [GEOGRAPHIC_DATA][PERSON_NAME…" at bounding box center [532, 563] width 660 height 62
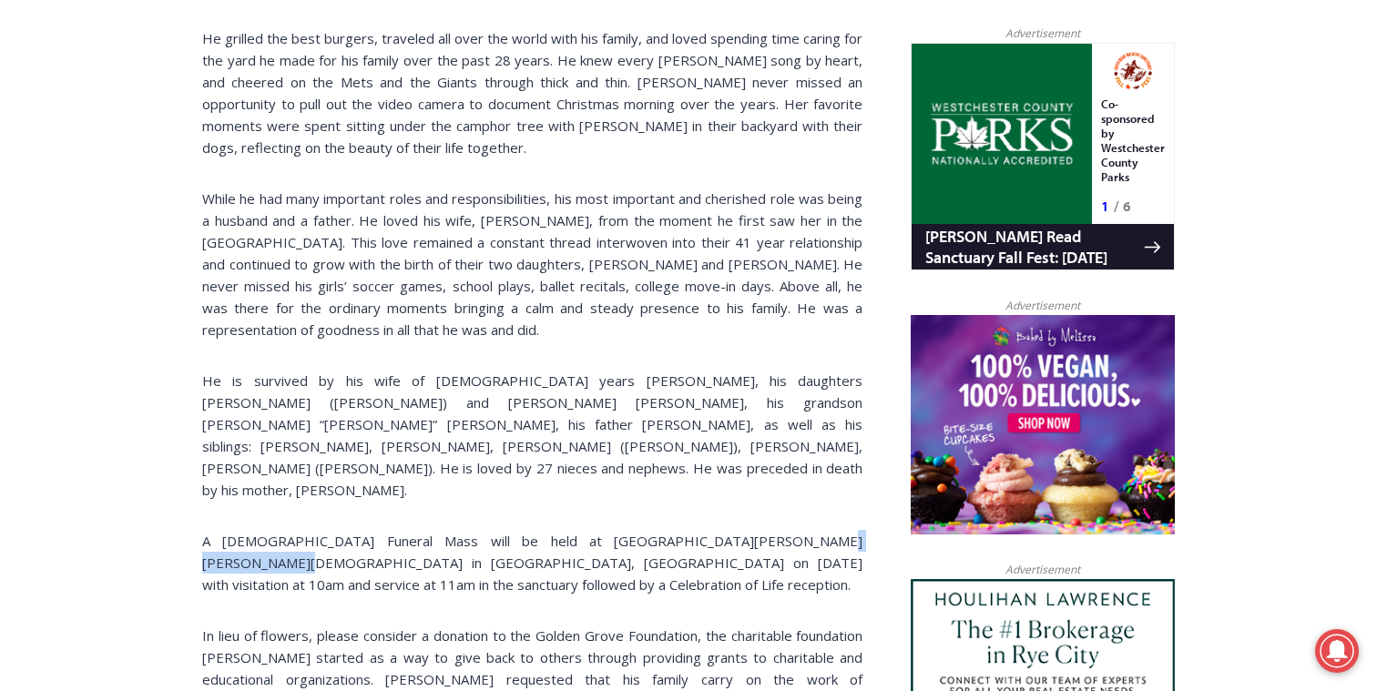
click at [831, 532] on span "A [DEMOGRAPHIC_DATA] Funeral Mass will be held at [GEOGRAPHIC_DATA][PERSON_NAME…" at bounding box center [532, 563] width 660 height 62
copy span "[GEOGRAPHIC_DATA], [GEOGRAPHIC_DATA]"
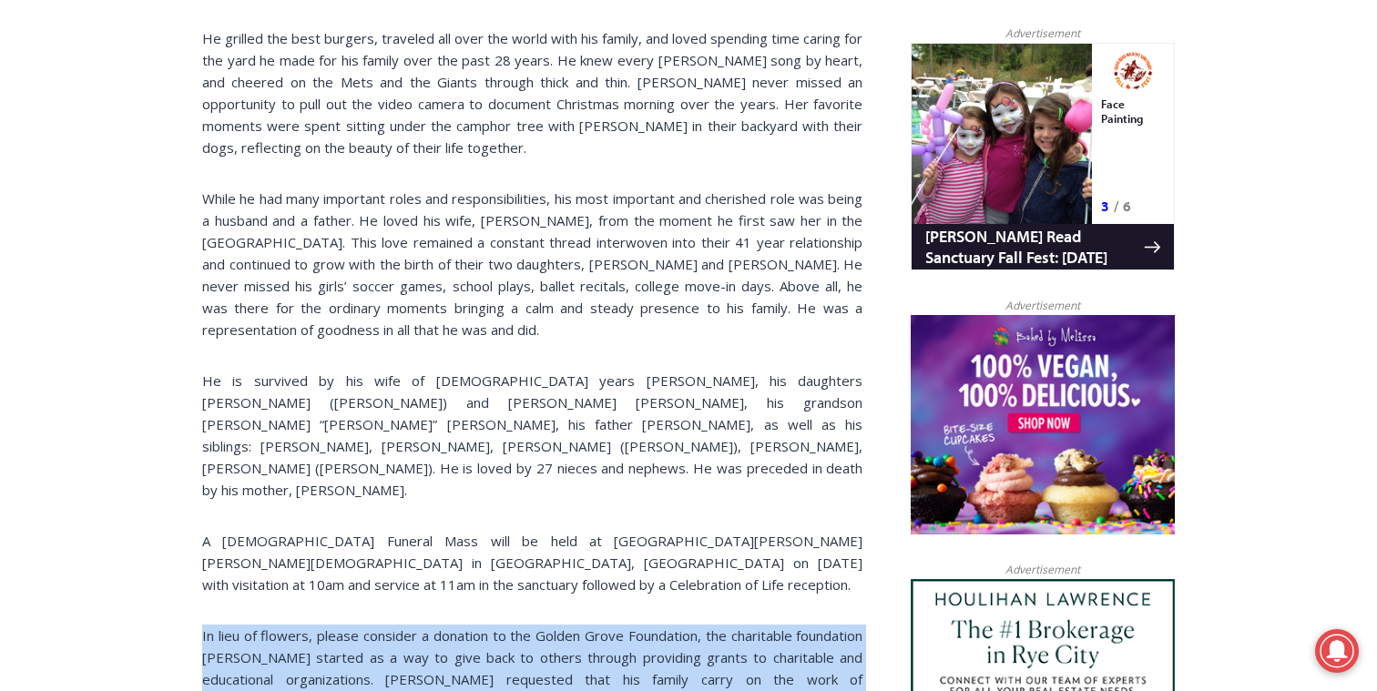
click at [415, 645] on div "[PERSON_NAME] ([PERSON_NAME]), age [DEMOGRAPHIC_DATA] of [GEOGRAPHIC_DATA], rec…" at bounding box center [532, 53] width 660 height 1495
click at [451, 511] on div "[PERSON_NAME] ([PERSON_NAME]), age [DEMOGRAPHIC_DATA] of [GEOGRAPHIC_DATA], rec…" at bounding box center [532, 53] width 660 height 1495
click at [423, 619] on div "[PERSON_NAME] ([PERSON_NAME]), age [DEMOGRAPHIC_DATA] of [GEOGRAPHIC_DATA], rec…" at bounding box center [532, 53] width 660 height 1495
click at [439, 501] on div "[PERSON_NAME] ([PERSON_NAME]), age [DEMOGRAPHIC_DATA] of [GEOGRAPHIC_DATA], rec…" at bounding box center [532, 53] width 660 height 1495
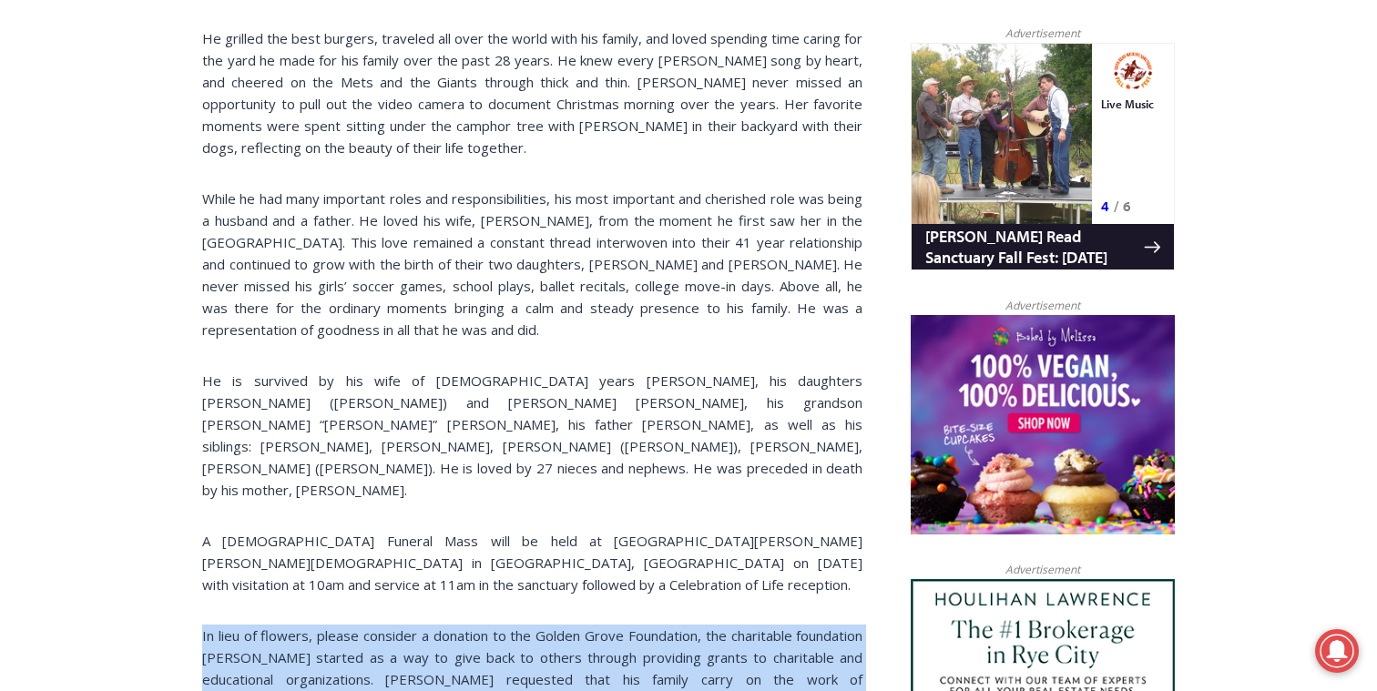
click at [437, 621] on div "[PERSON_NAME] ([PERSON_NAME]), age [DEMOGRAPHIC_DATA] of [GEOGRAPHIC_DATA], rec…" at bounding box center [532, 53] width 660 height 1495
click at [449, 506] on div "[PERSON_NAME] ([PERSON_NAME]), age [DEMOGRAPHIC_DATA] of [GEOGRAPHIC_DATA], rec…" at bounding box center [532, 53] width 660 height 1495
click at [447, 622] on div "[PERSON_NAME] ([PERSON_NAME]), age [DEMOGRAPHIC_DATA] of [GEOGRAPHIC_DATA], rec…" at bounding box center [532, 53] width 660 height 1495
click at [447, 625] on p "In lieu of flowers, please consider a donation to the Golden Grove Foundation, …" at bounding box center [532, 679] width 660 height 109
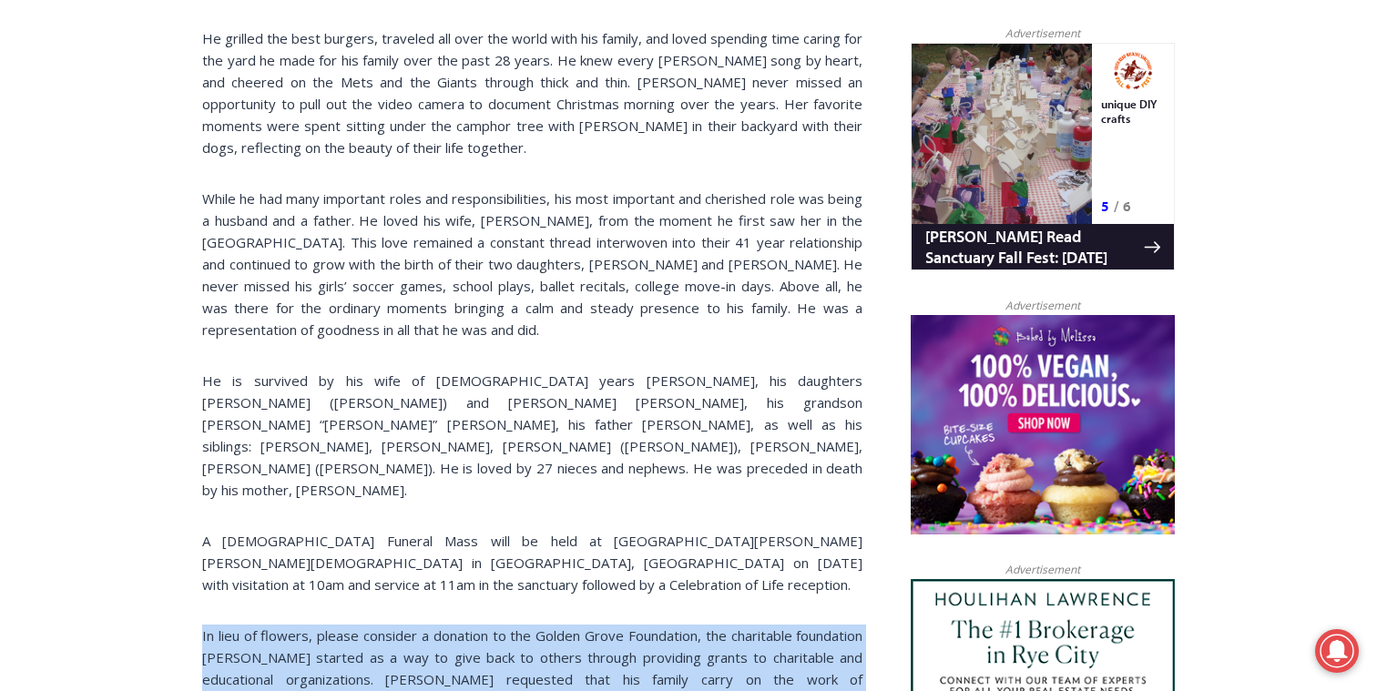
click at [447, 627] on span "In lieu of flowers, please consider a donation to the Golden Grove Foundation, …" at bounding box center [532, 669] width 660 height 84
click at [438, 610] on div "[PERSON_NAME] ([PERSON_NAME]), age [DEMOGRAPHIC_DATA] of [GEOGRAPHIC_DATA], rec…" at bounding box center [532, 53] width 660 height 1495
click at [445, 520] on div "[PERSON_NAME] ([PERSON_NAME]), age [DEMOGRAPHIC_DATA] of [GEOGRAPHIC_DATA], rec…" at bounding box center [532, 53] width 660 height 1495
click at [431, 474] on div "[PERSON_NAME] ([PERSON_NAME]), age [DEMOGRAPHIC_DATA] of [GEOGRAPHIC_DATA], rec…" at bounding box center [532, 53] width 660 height 1495
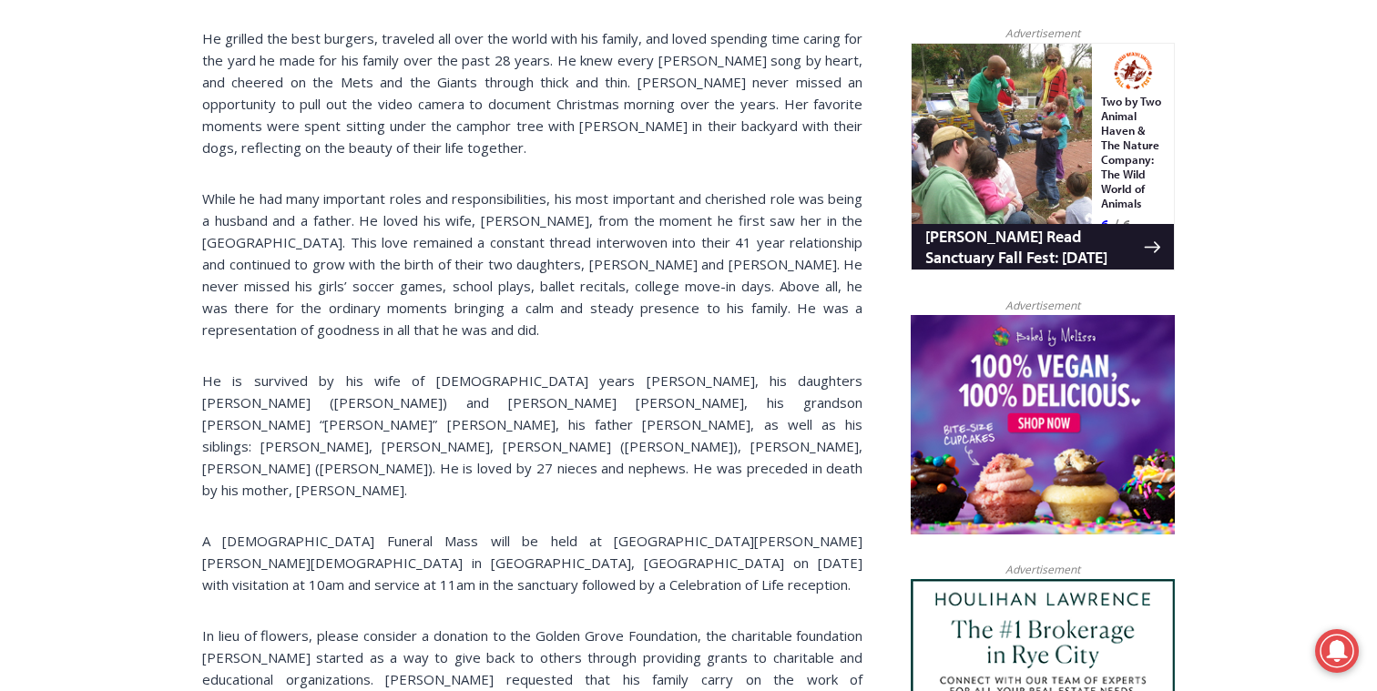
click at [431, 530] on p "A [DEMOGRAPHIC_DATA] Funeral Mass will be held at [GEOGRAPHIC_DATA][PERSON_NAME…" at bounding box center [532, 563] width 660 height 66
